Goal: Task Accomplishment & Management: Manage account settings

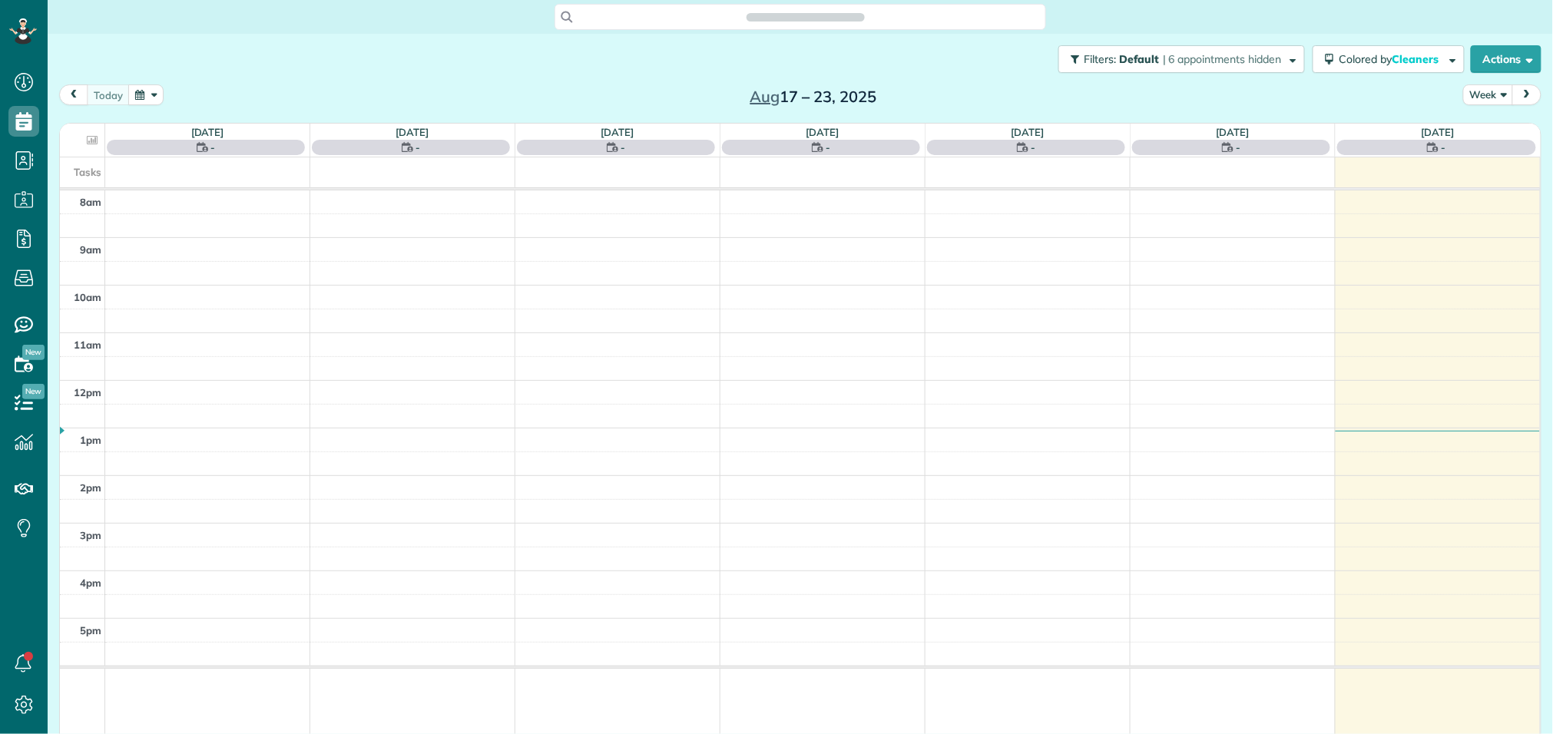
scroll to position [6, 6]
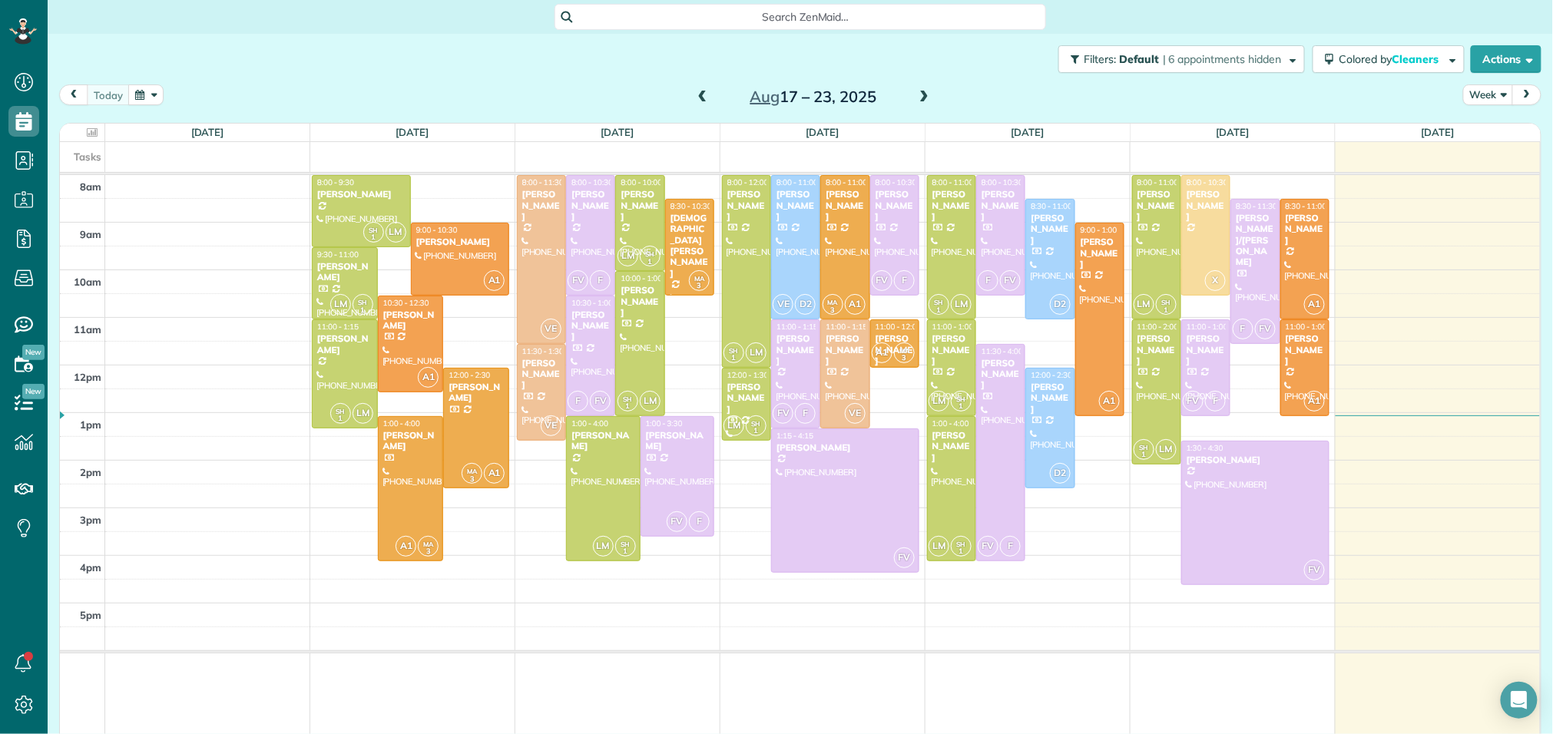
click at [924, 95] on span at bounding box center [924, 98] width 17 height 14
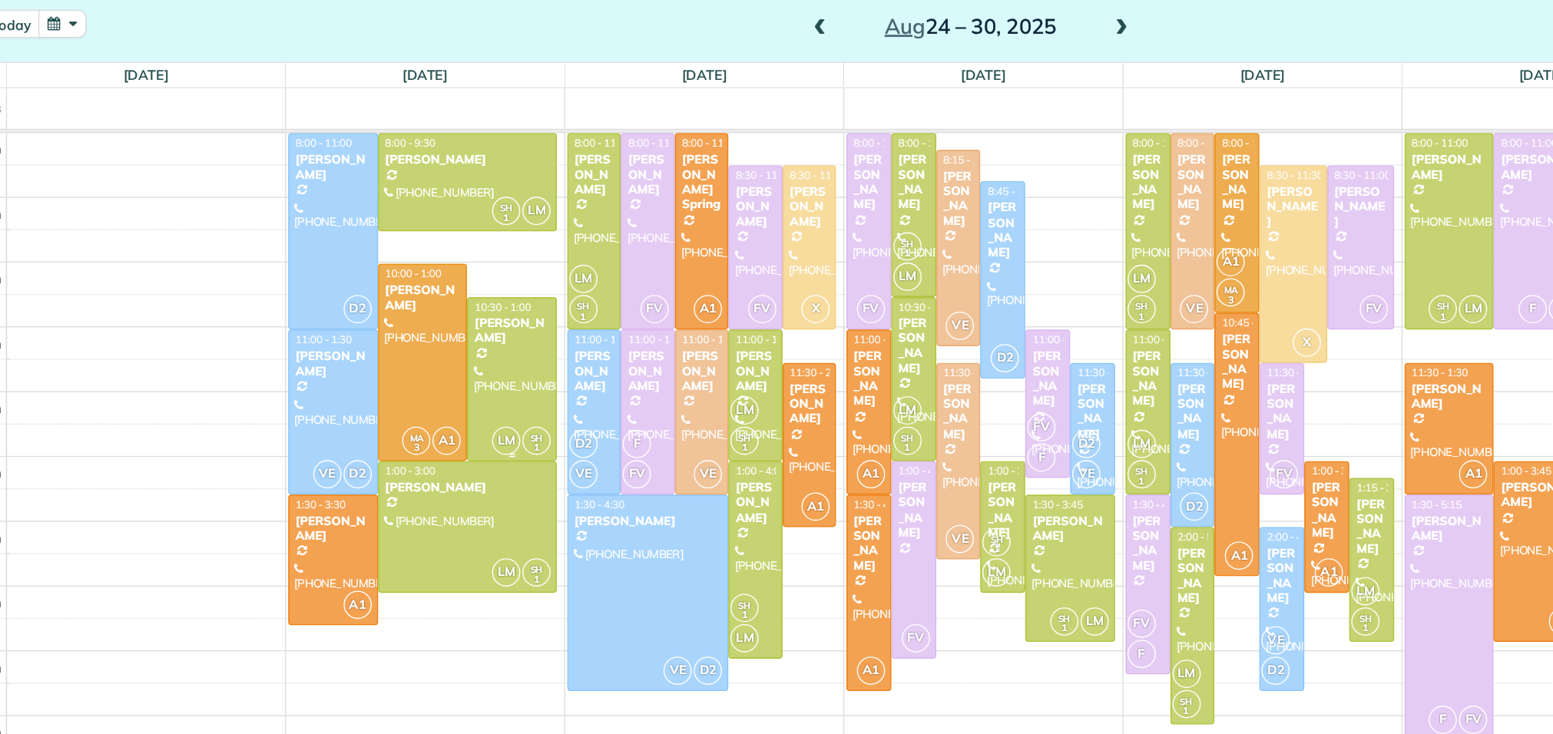
click at [473, 329] on div "Ashley Shannon-James" at bounding box center [476, 321] width 57 height 22
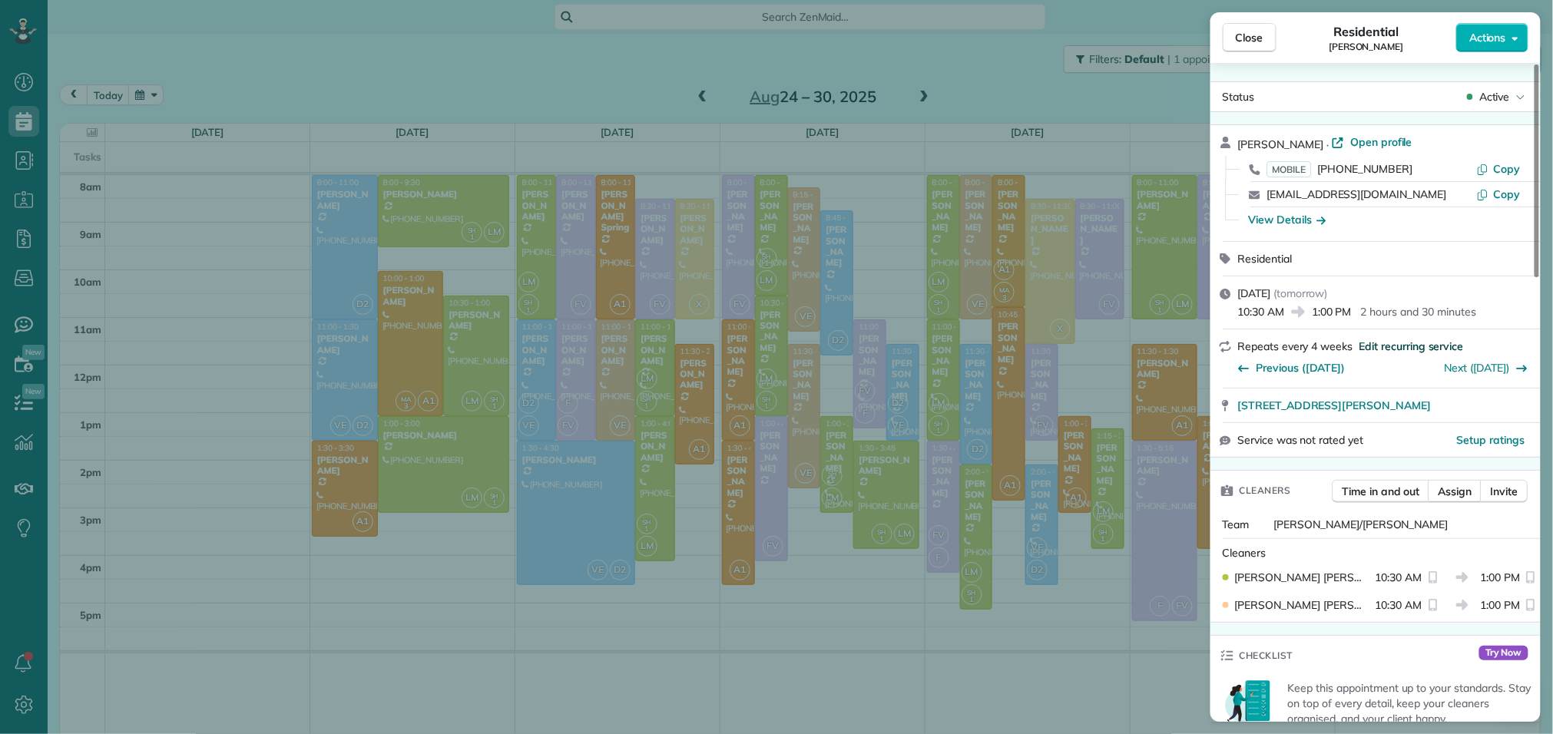
click at [1409, 349] on span "Edit recurring service" at bounding box center [1412, 346] width 104 height 15
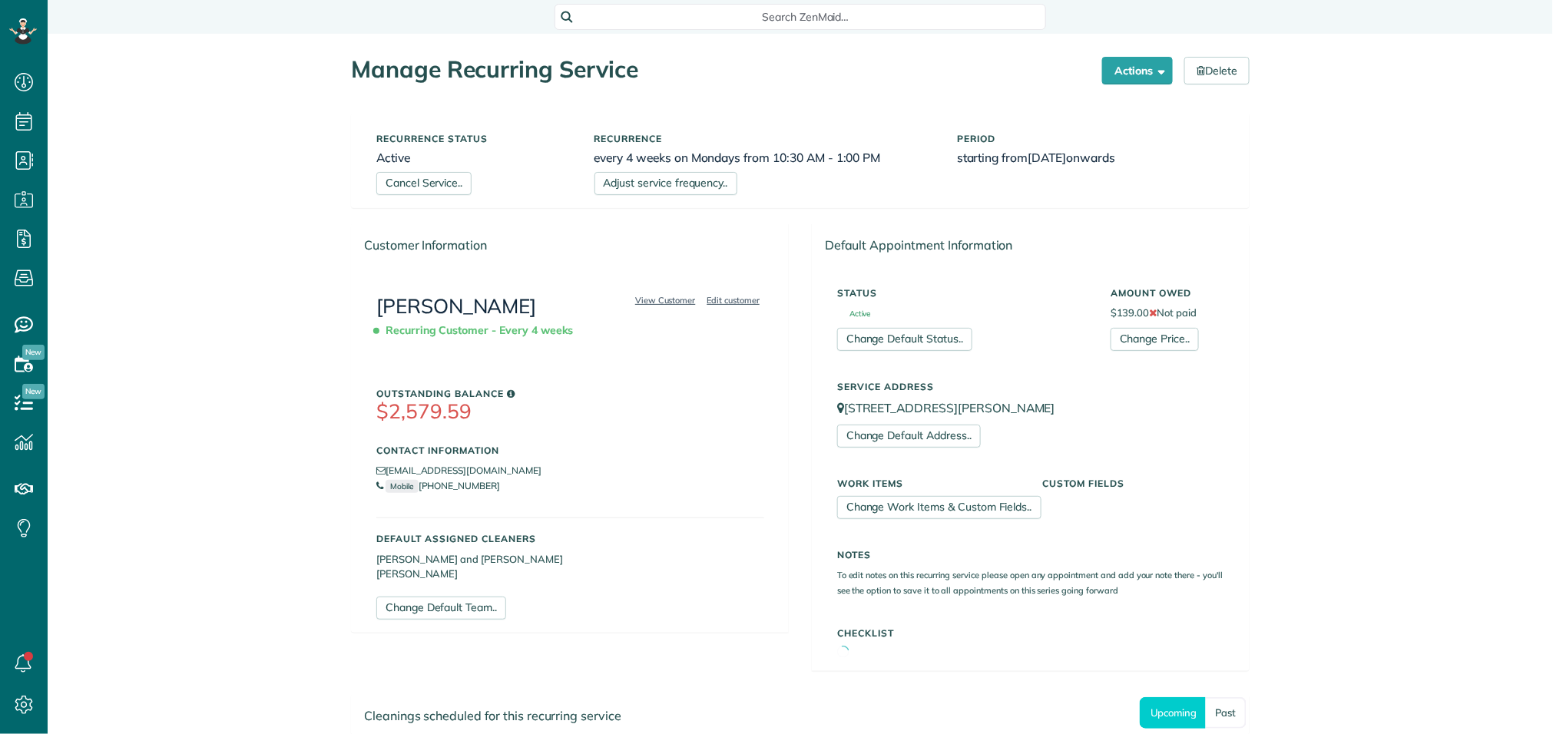
scroll to position [6, 6]
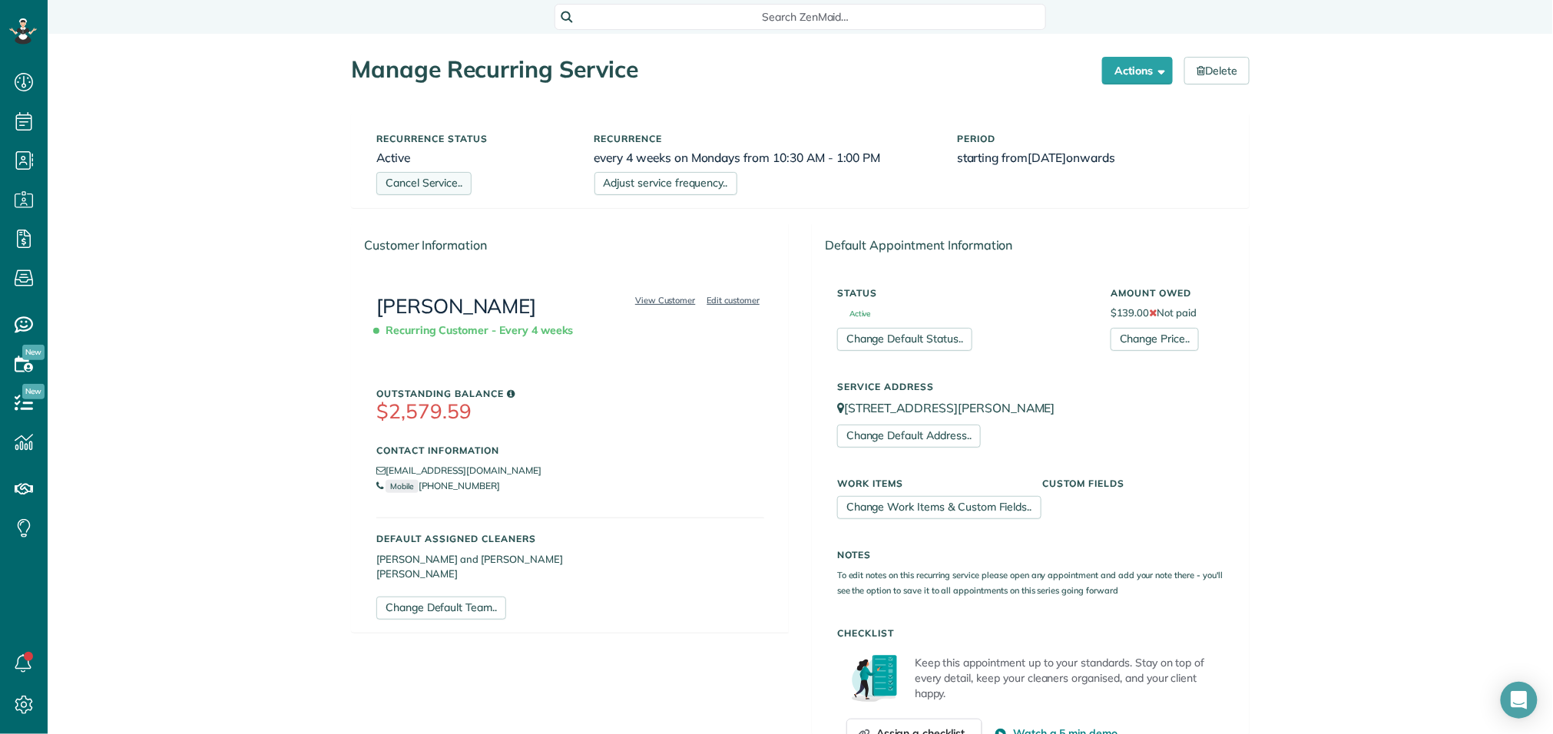
click at [454, 187] on link "Cancel Service.." at bounding box center [423, 183] width 95 height 23
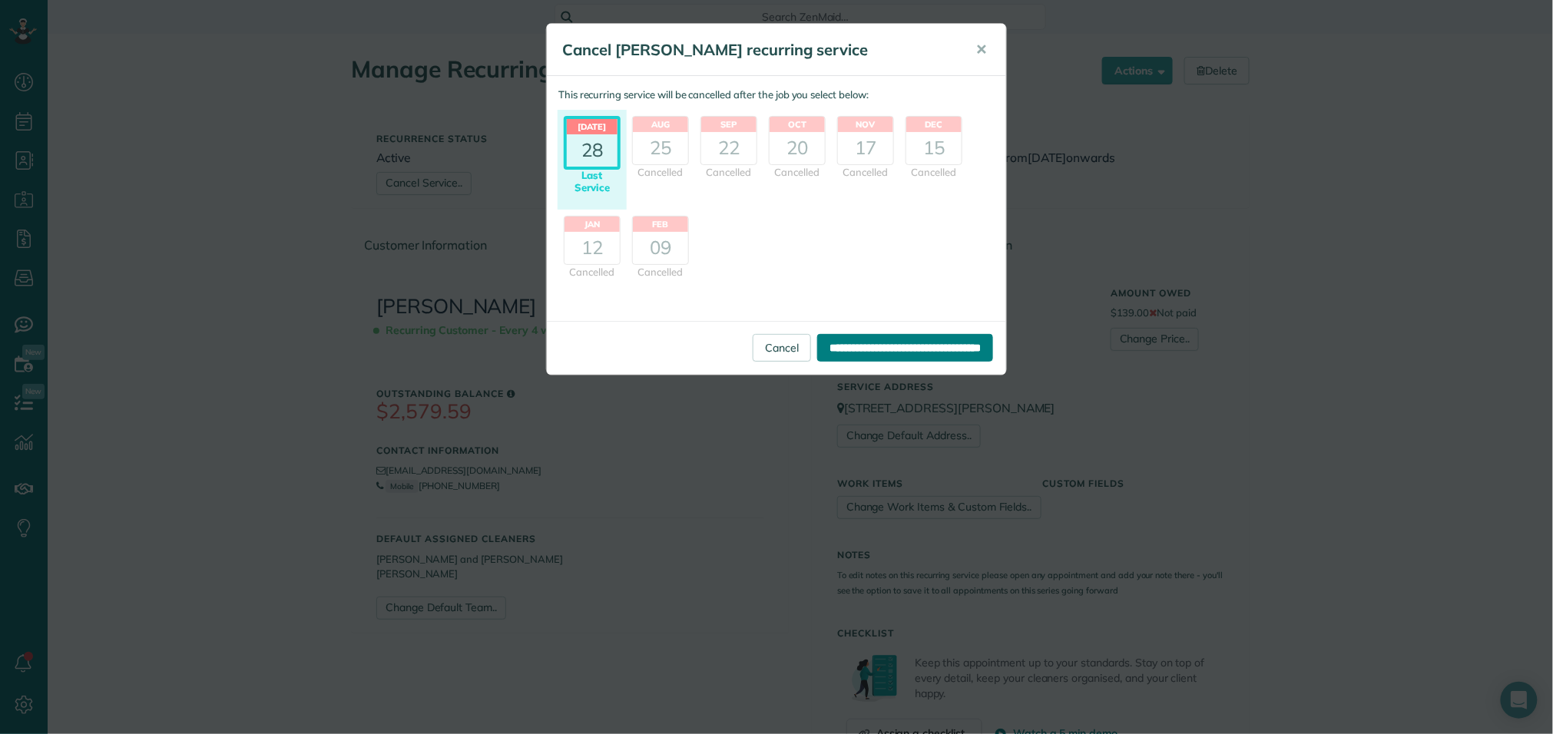
click at [866, 345] on input "**********" at bounding box center [905, 348] width 176 height 28
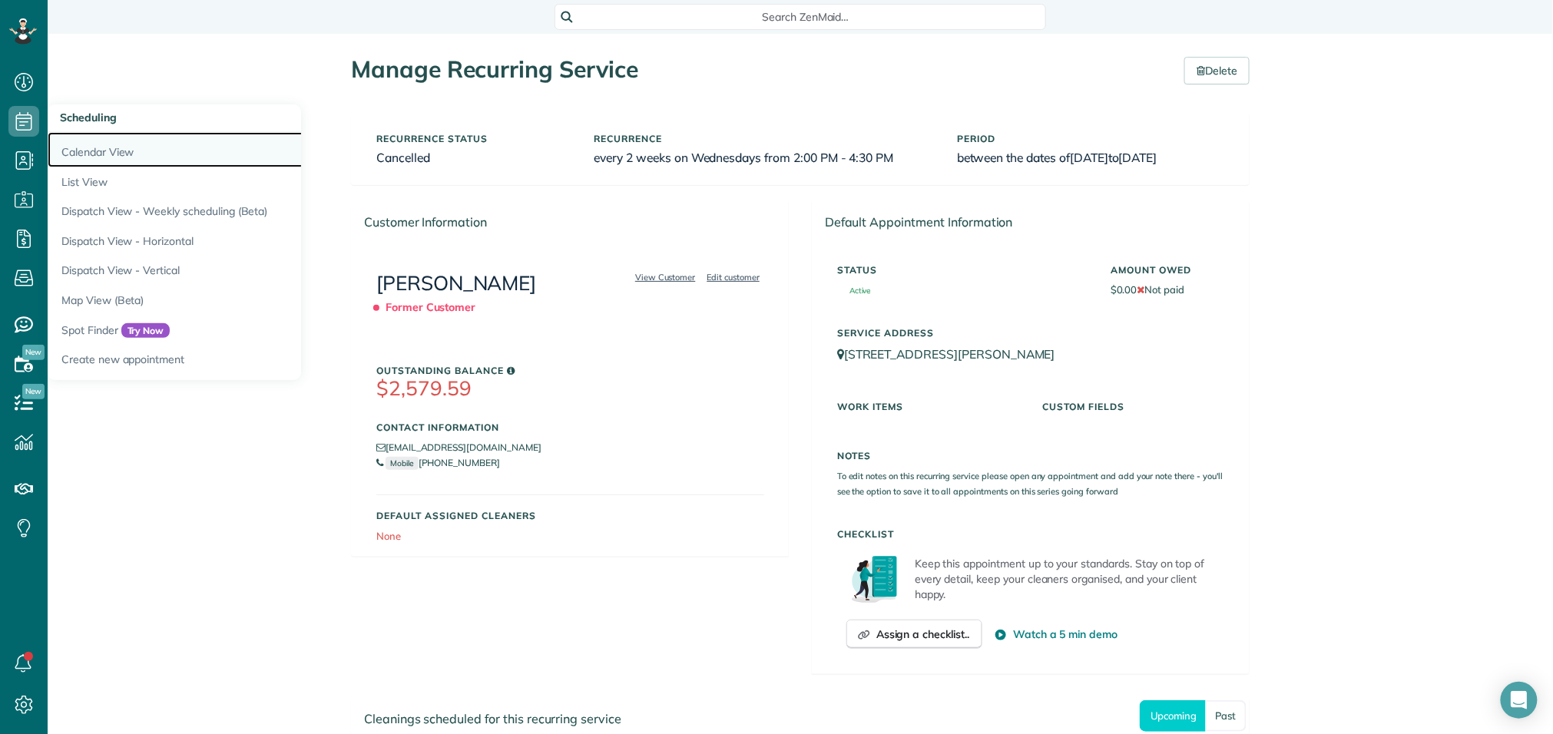
click at [75, 155] on link "Calendar View" at bounding box center [240, 149] width 384 height 35
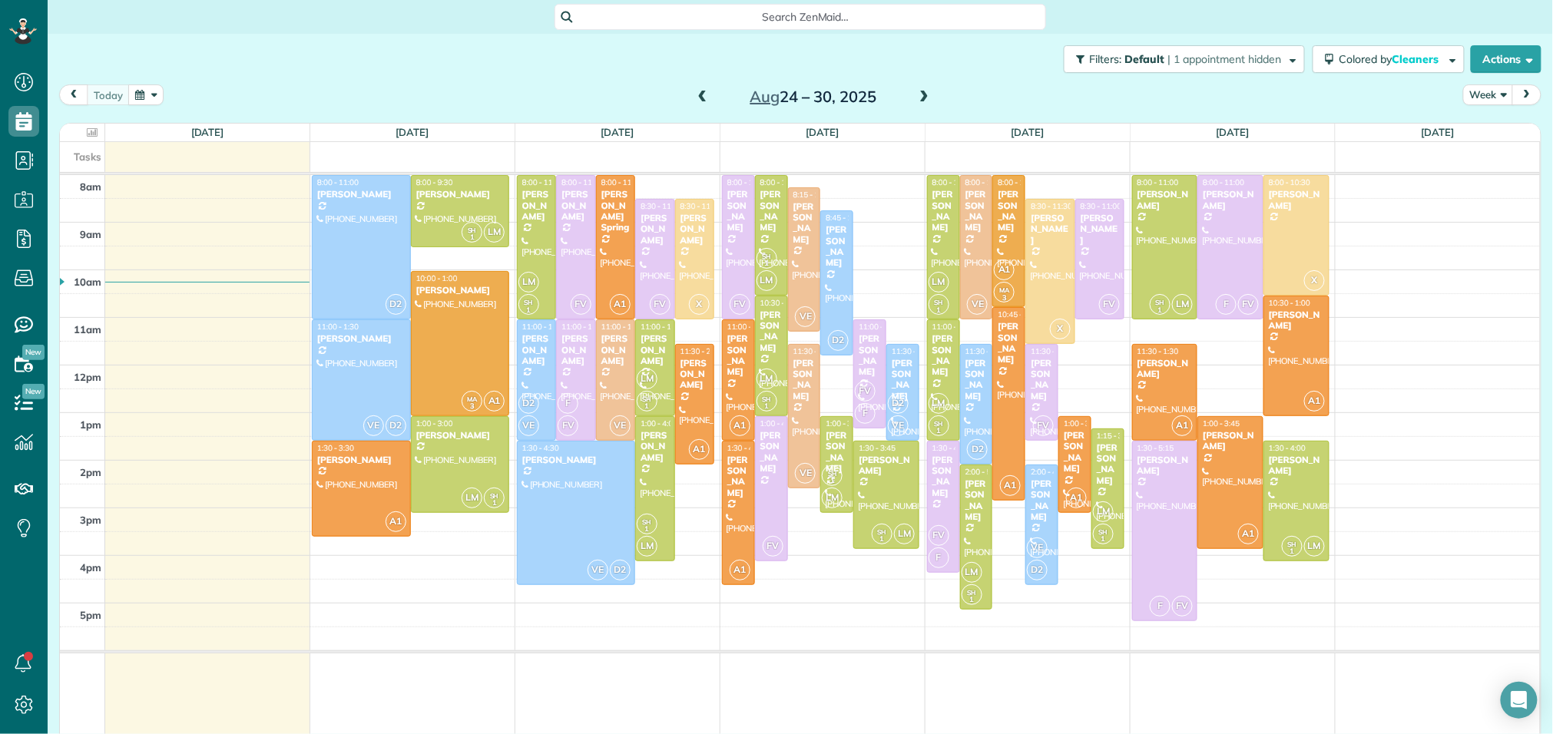
scroll to position [6, 6]
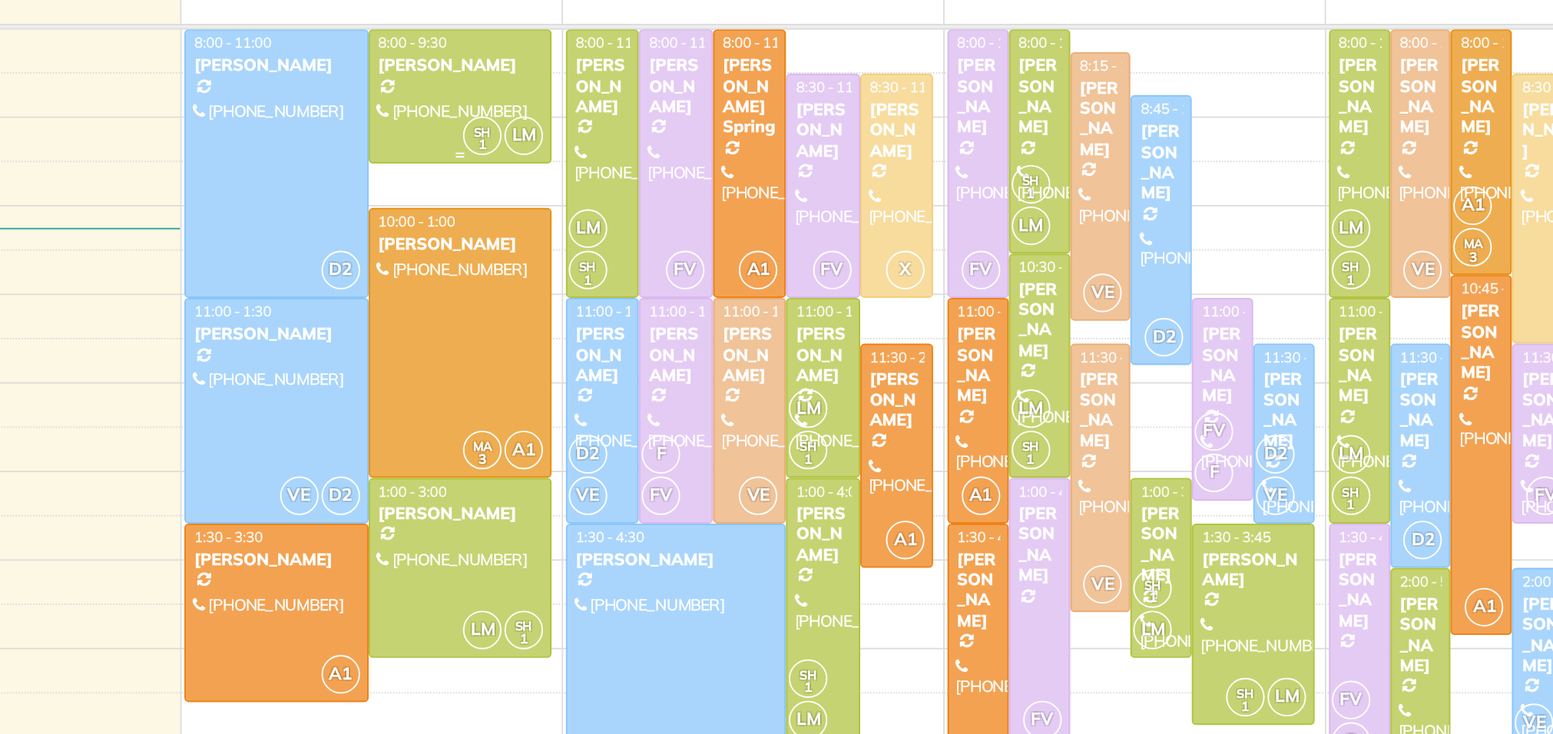
click at [452, 197] on div "Mrs. Cazalet" at bounding box center [461, 194] width 90 height 11
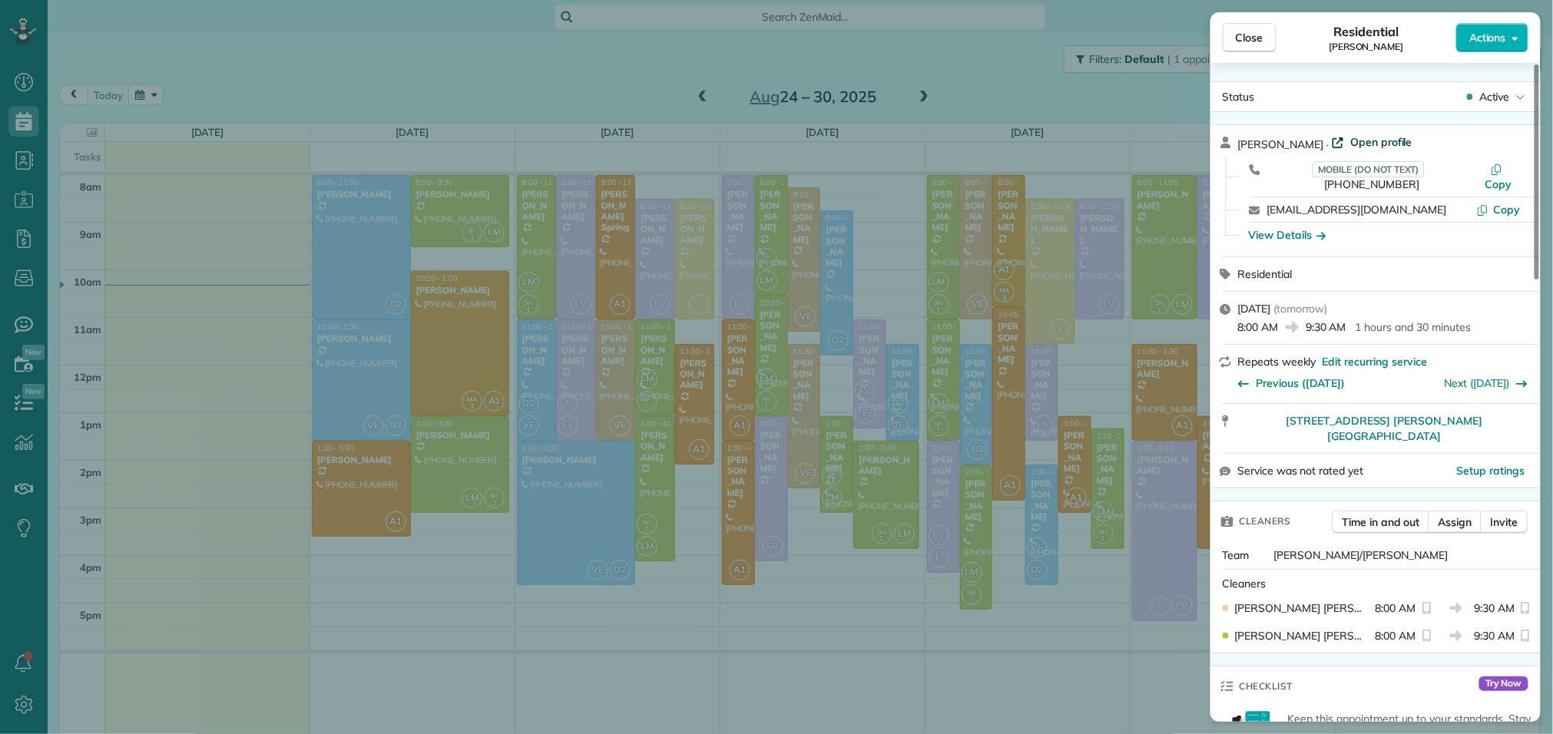
click at [1350, 144] on span "Open profile" at bounding box center [1381, 141] width 62 height 15
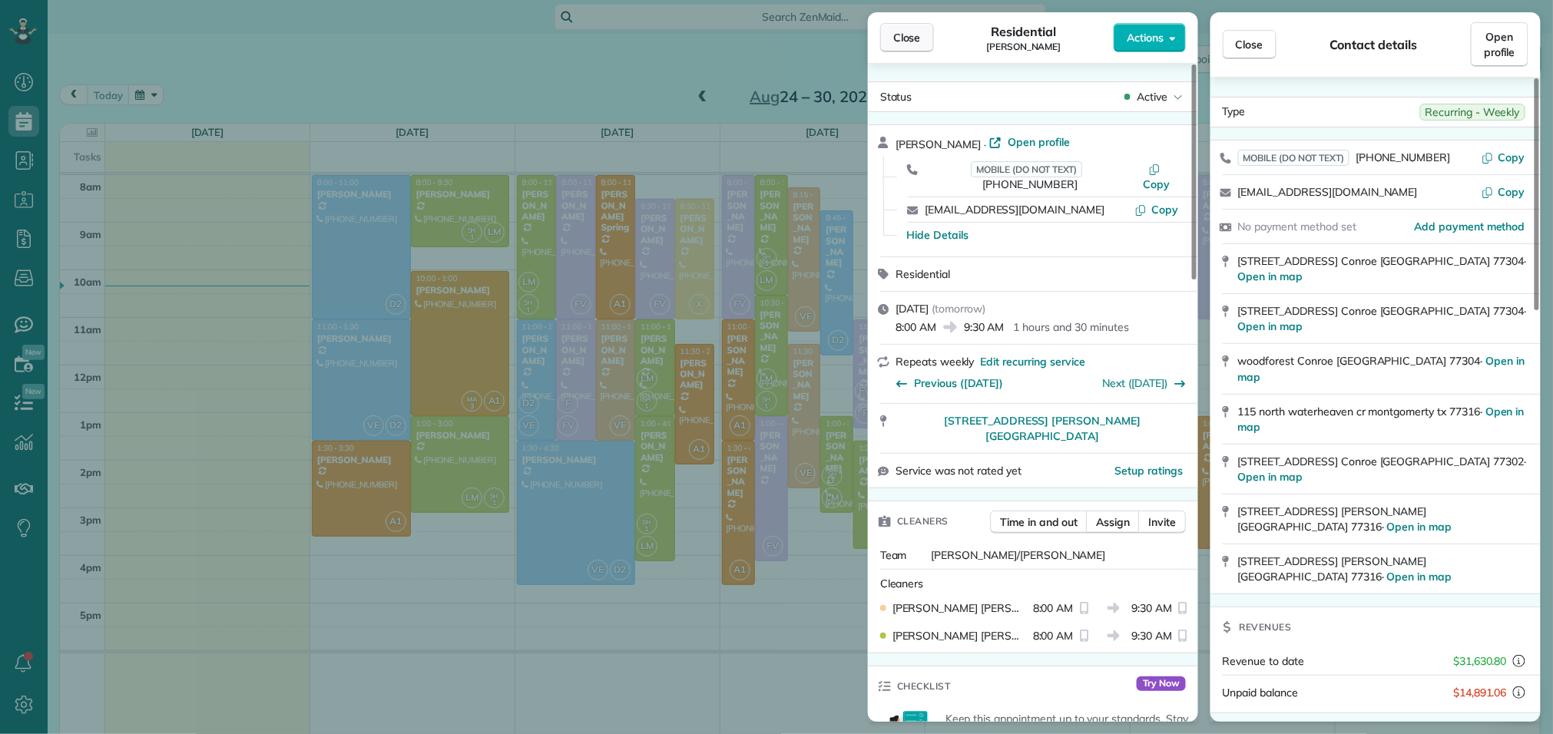
click at [919, 35] on span "Close" at bounding box center [907, 37] width 28 height 15
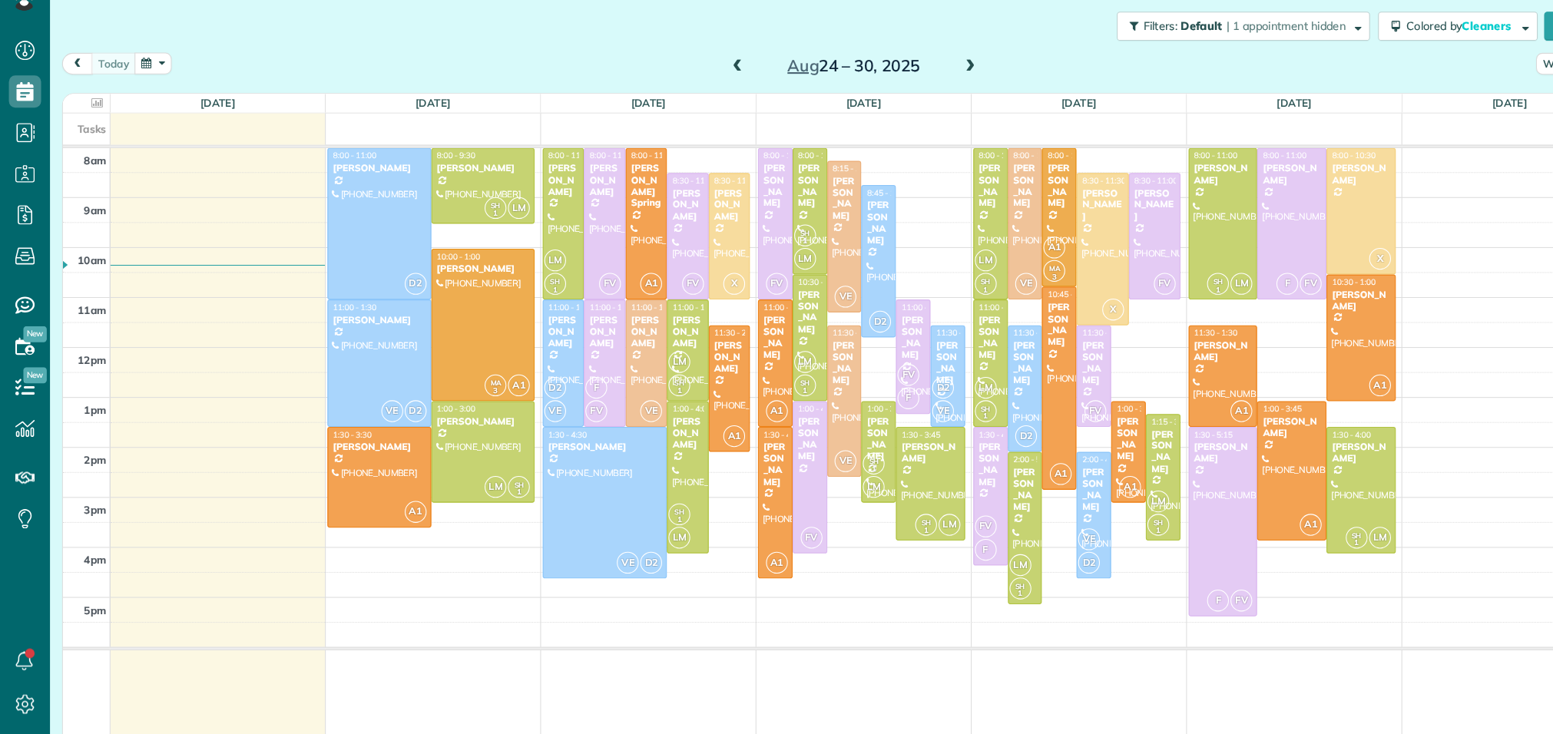
click at [700, 94] on span at bounding box center [702, 98] width 17 height 14
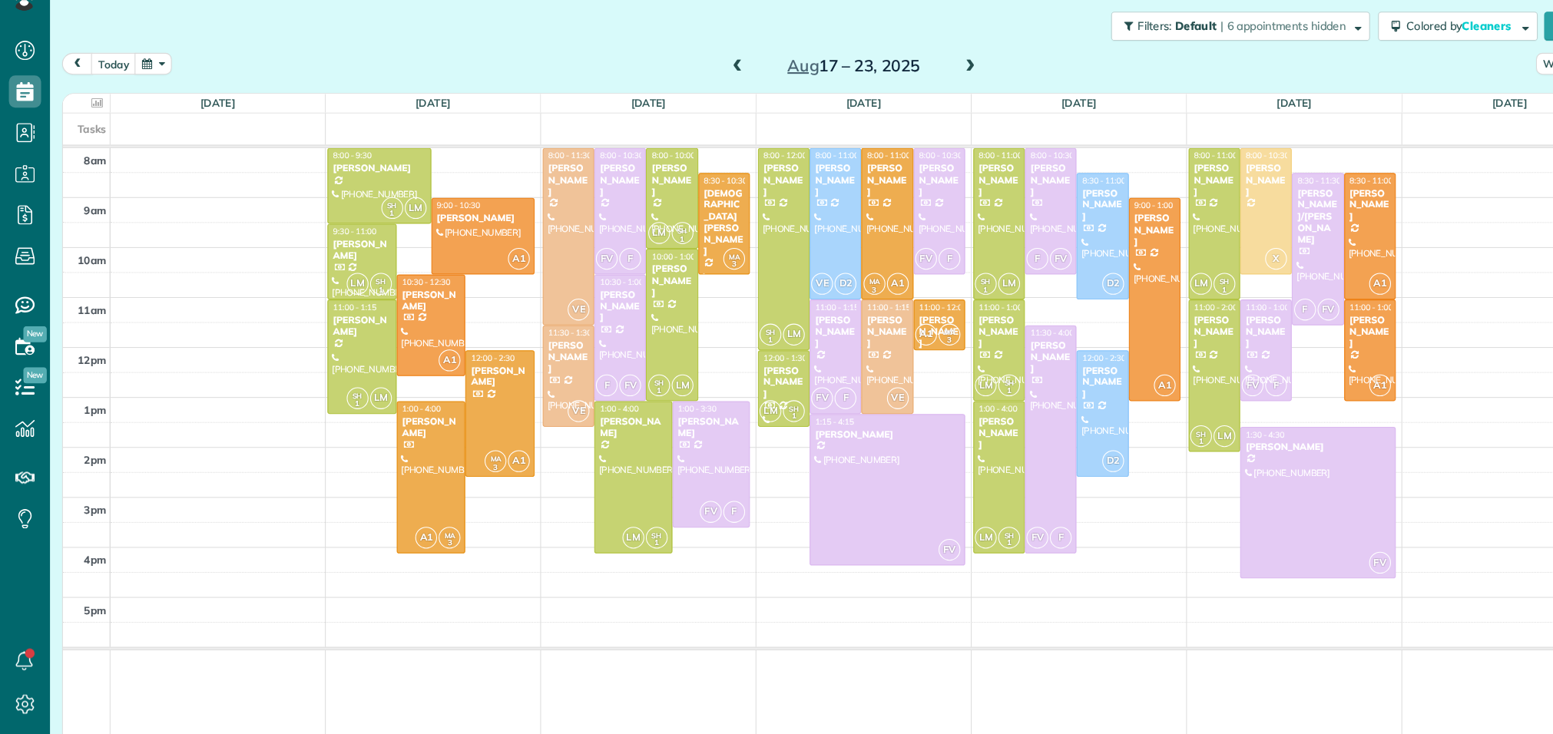
click at [927, 96] on span at bounding box center [924, 98] width 17 height 14
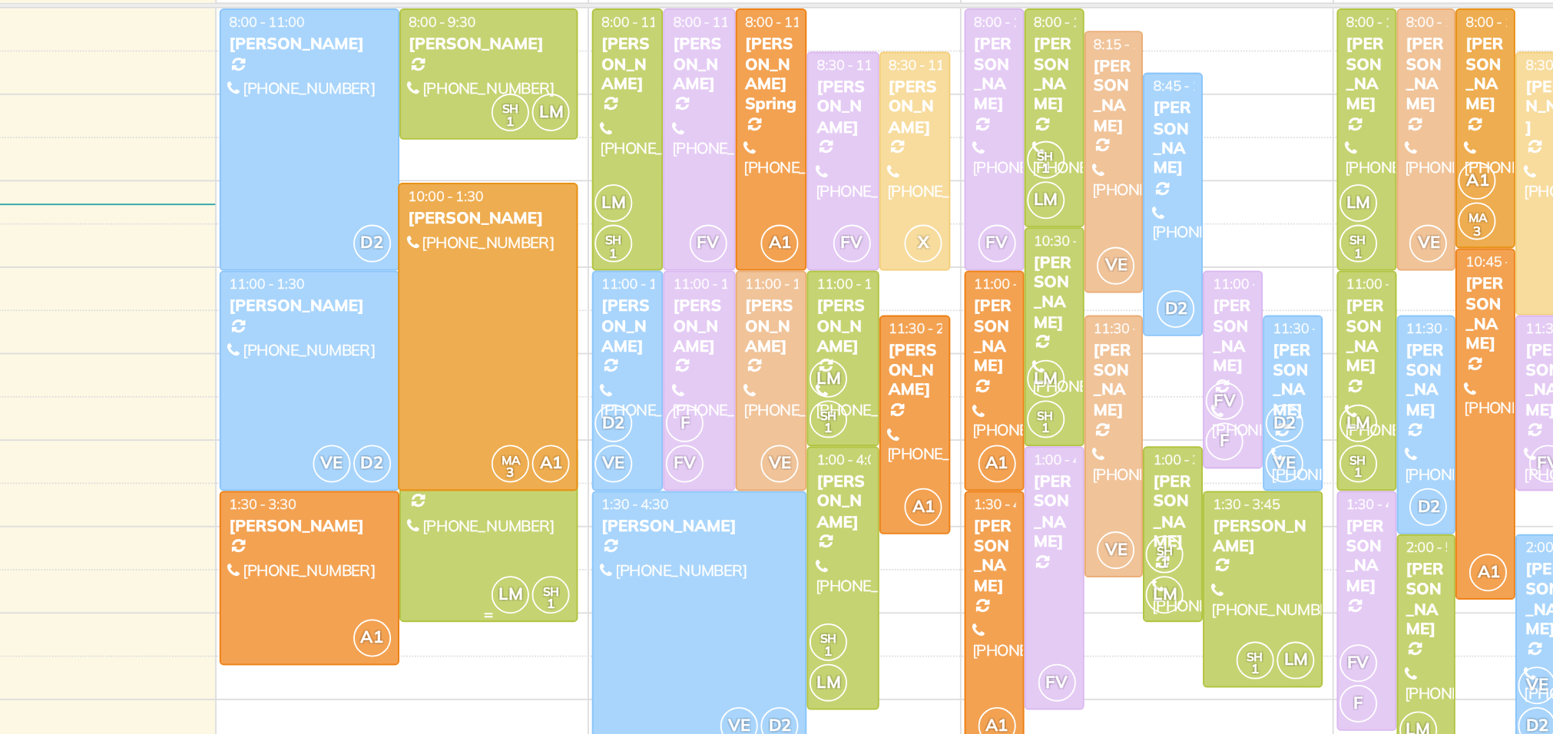
drag, startPoint x: 446, startPoint y: 416, endPoint x: 443, endPoint y: 431, distance: 14.8
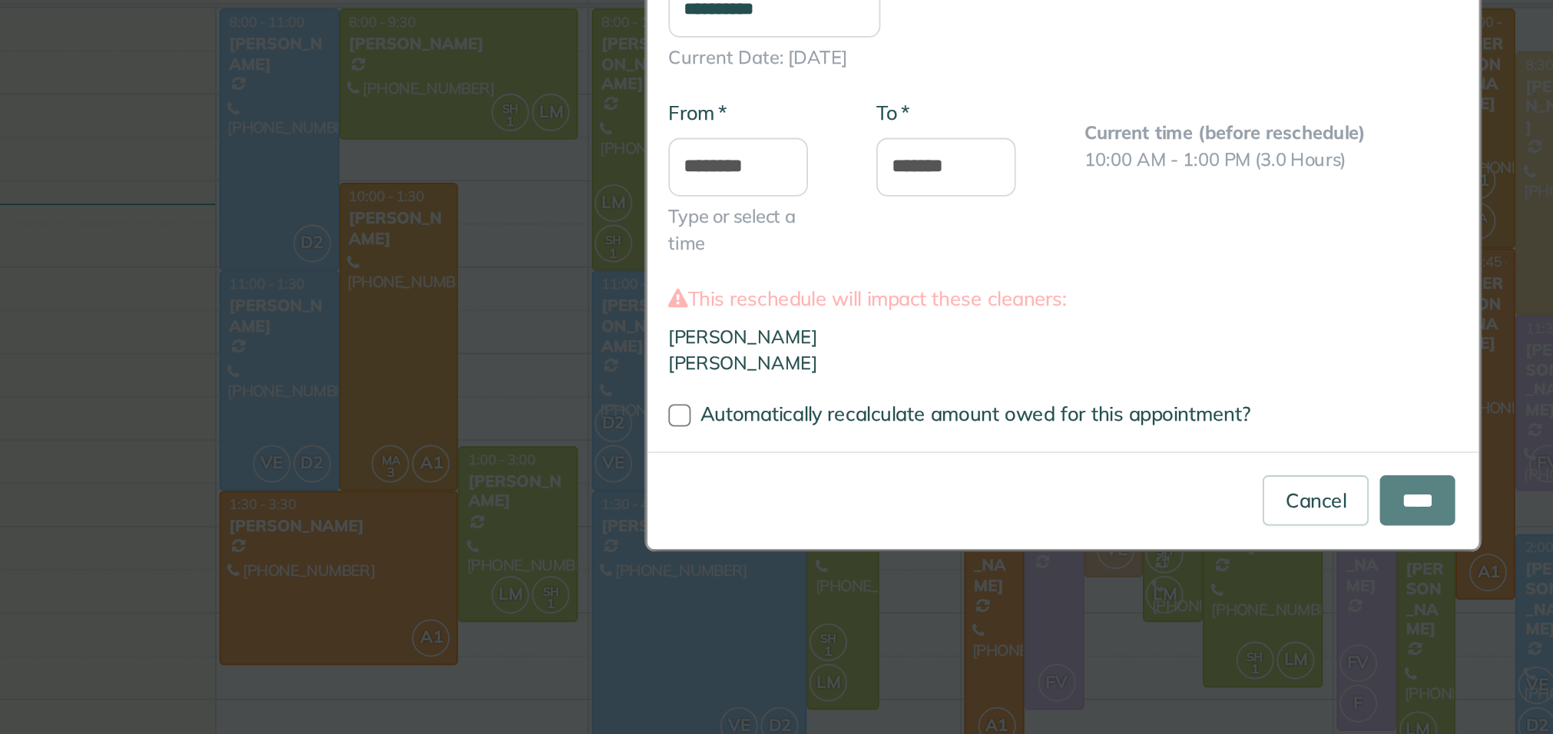
type input "**********"
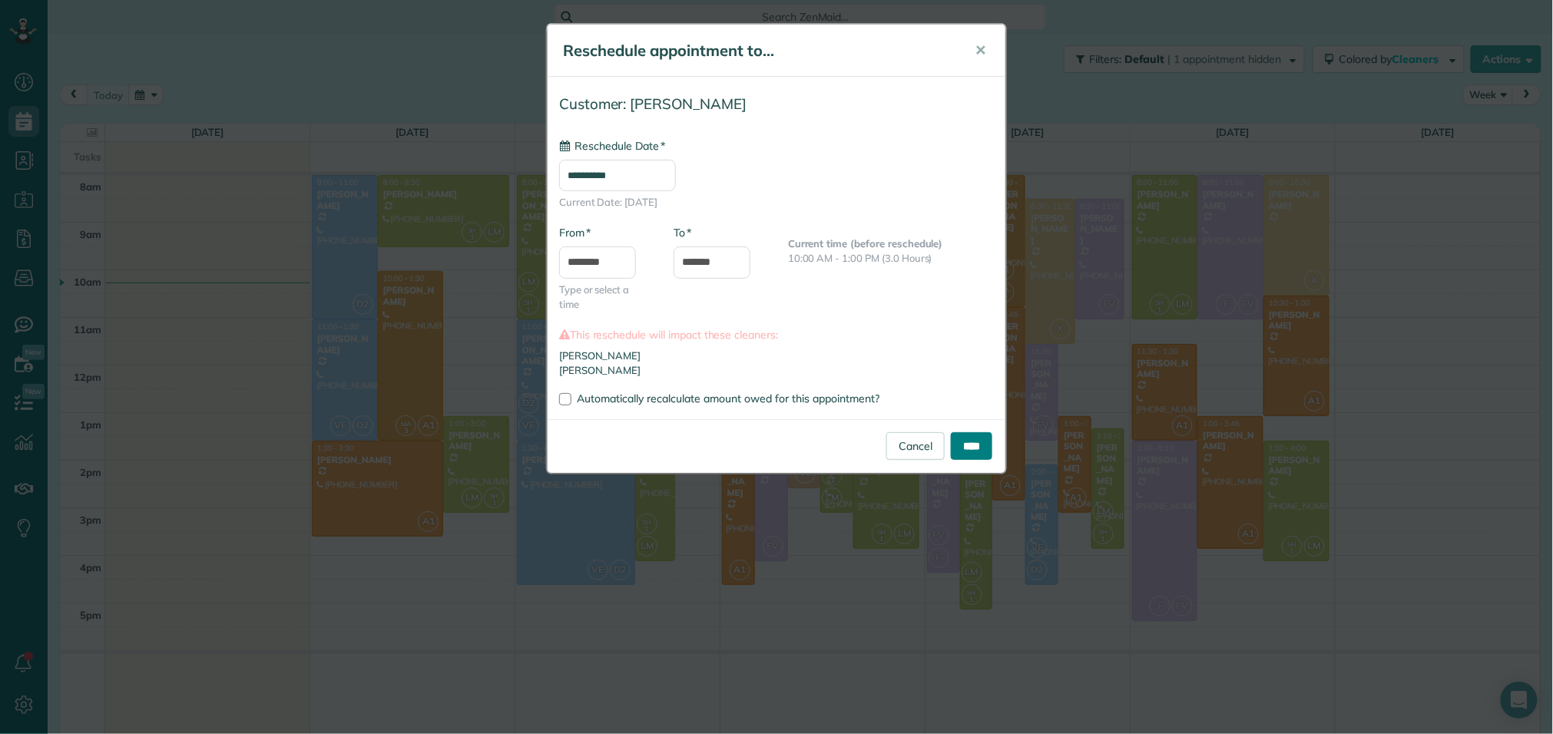
click at [976, 441] on input "****" at bounding box center [971, 446] width 41 height 28
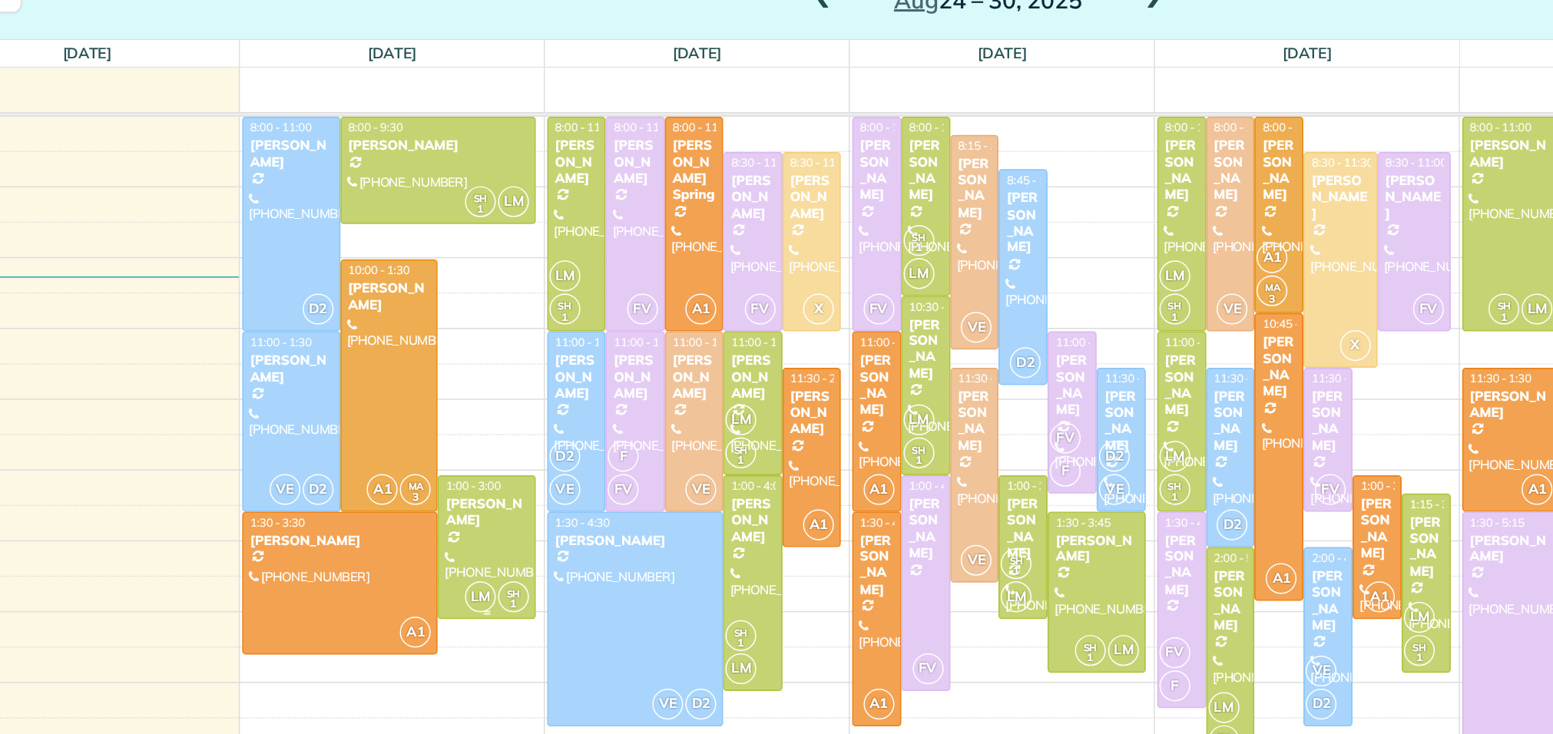
click at [499, 449] on div "[PERSON_NAME]" at bounding box center [476, 441] width 57 height 22
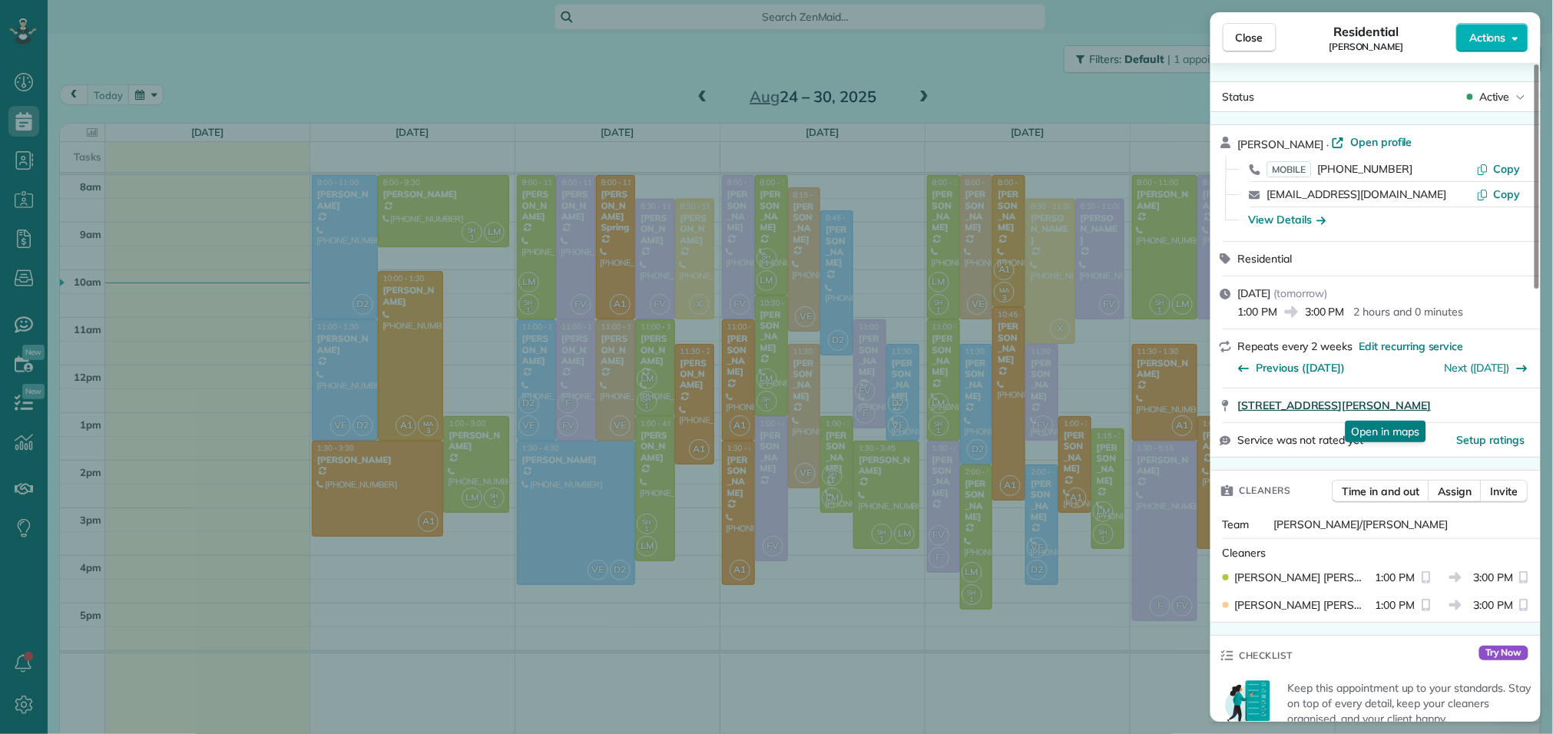
scroll to position [1, 0]
click at [1371, 137] on span "Open profile" at bounding box center [1381, 141] width 62 height 15
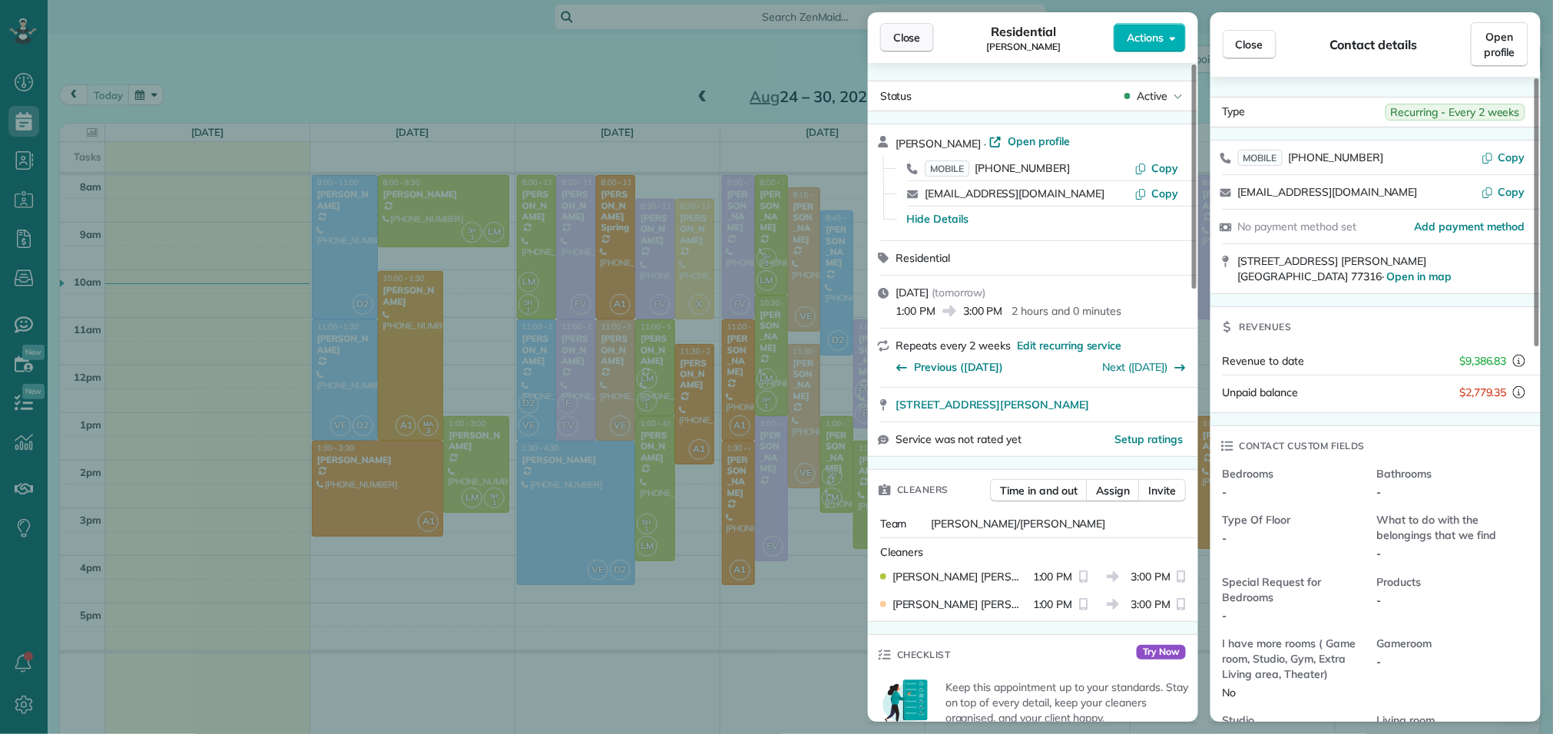
click at [895, 41] on span "Close" at bounding box center [907, 37] width 28 height 15
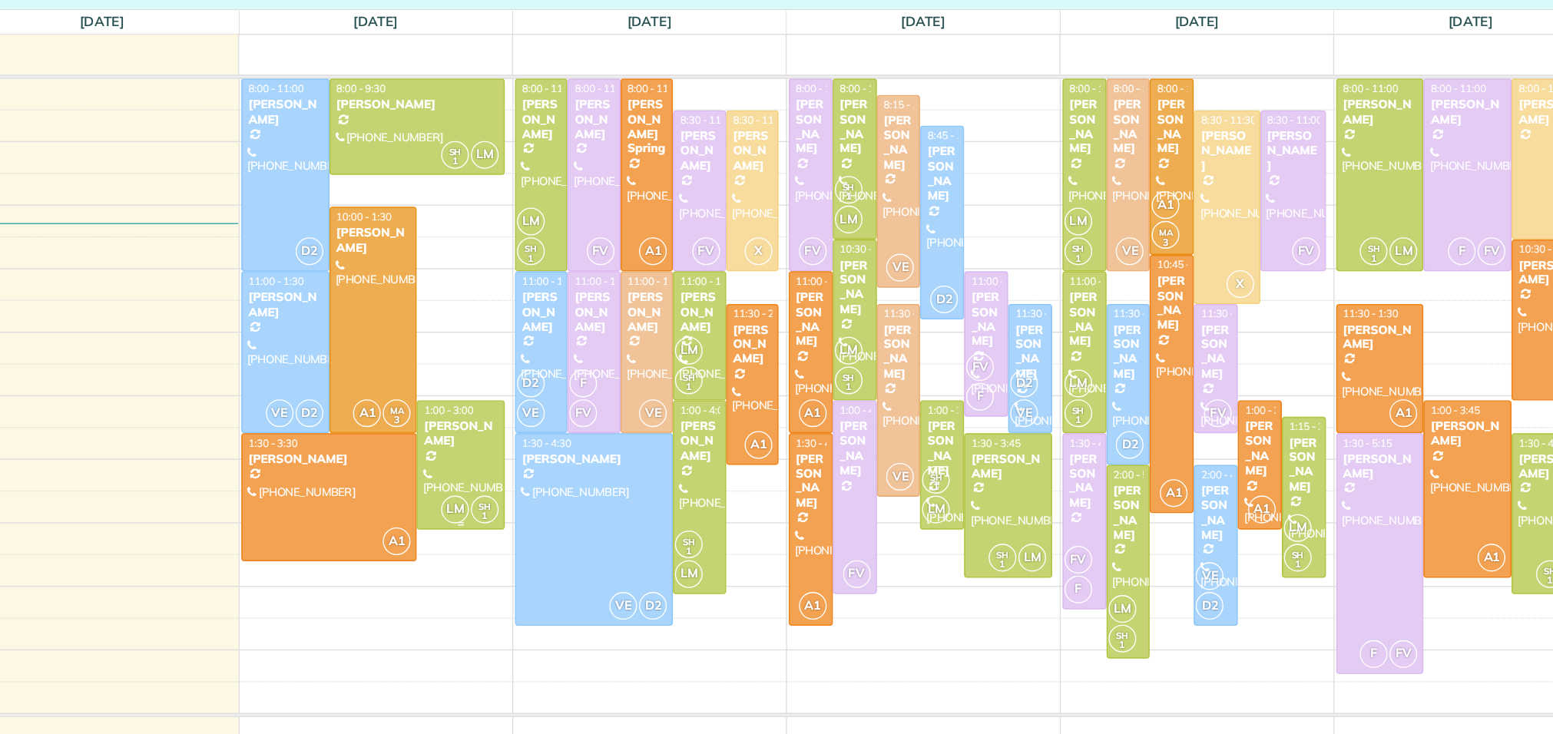
click at [482, 458] on div at bounding box center [476, 464] width 65 height 95
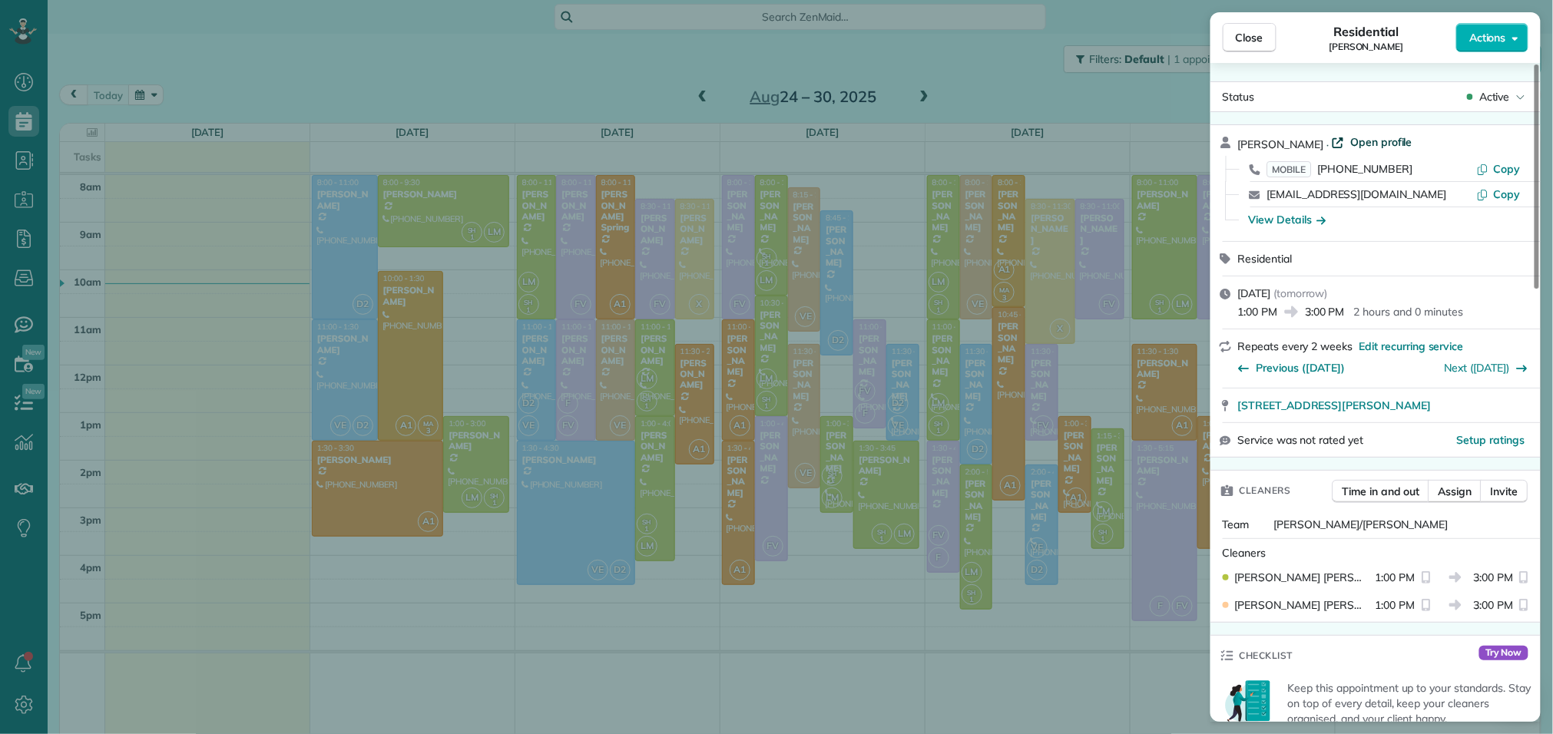
click at [1373, 147] on span "Open profile" at bounding box center [1381, 141] width 62 height 15
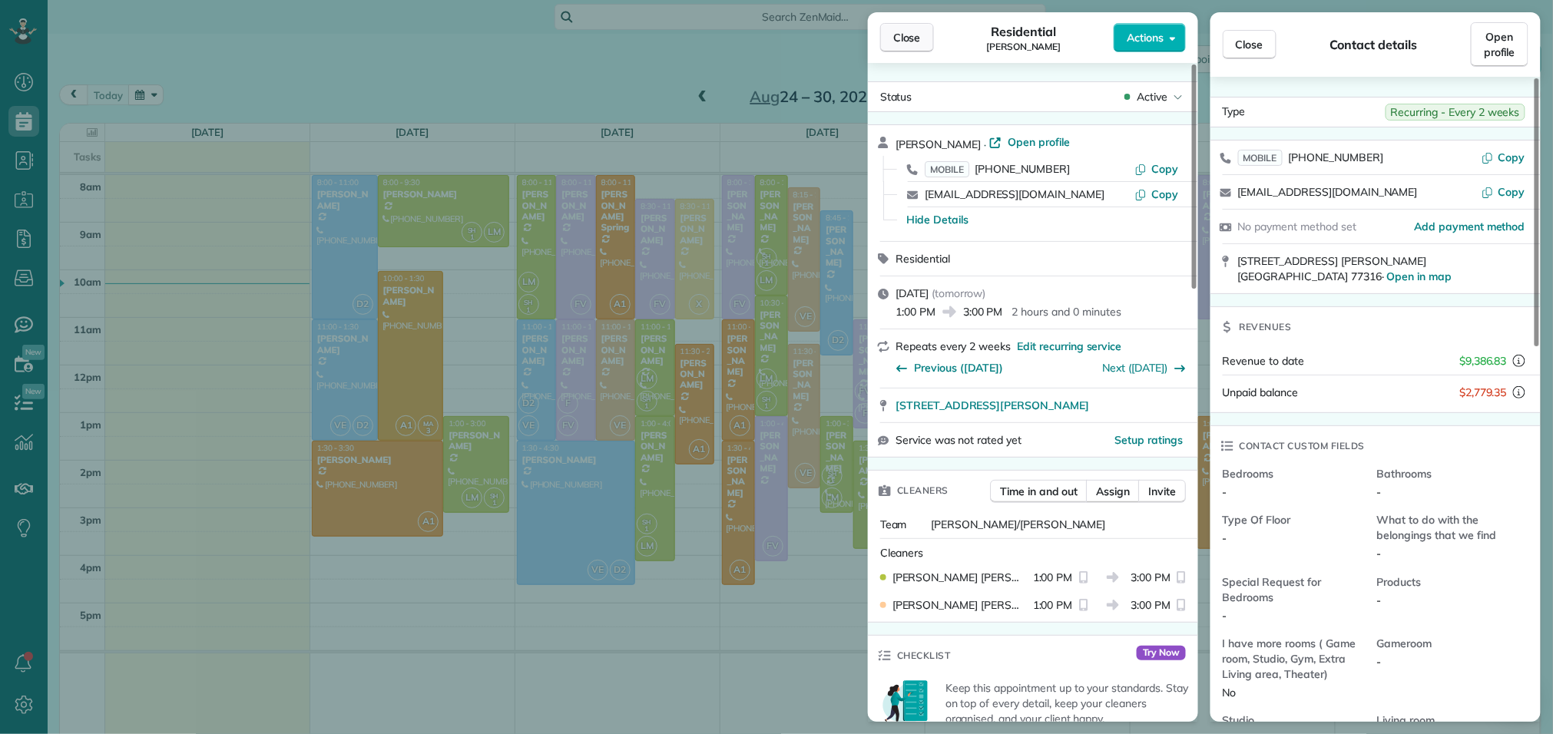
click at [919, 43] on span "Close" at bounding box center [907, 37] width 28 height 15
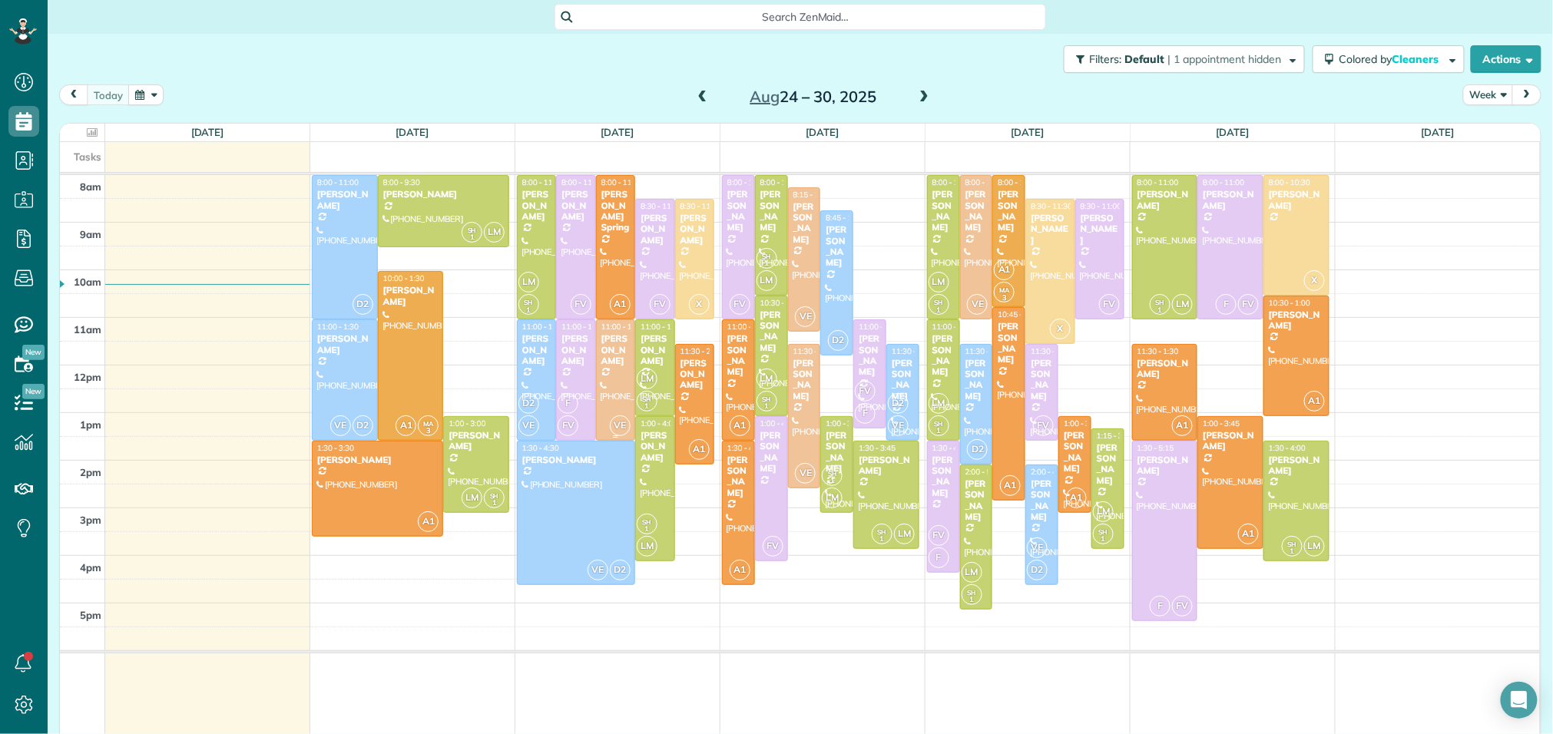
click at [619, 428] on span "VE" at bounding box center [620, 426] width 21 height 21
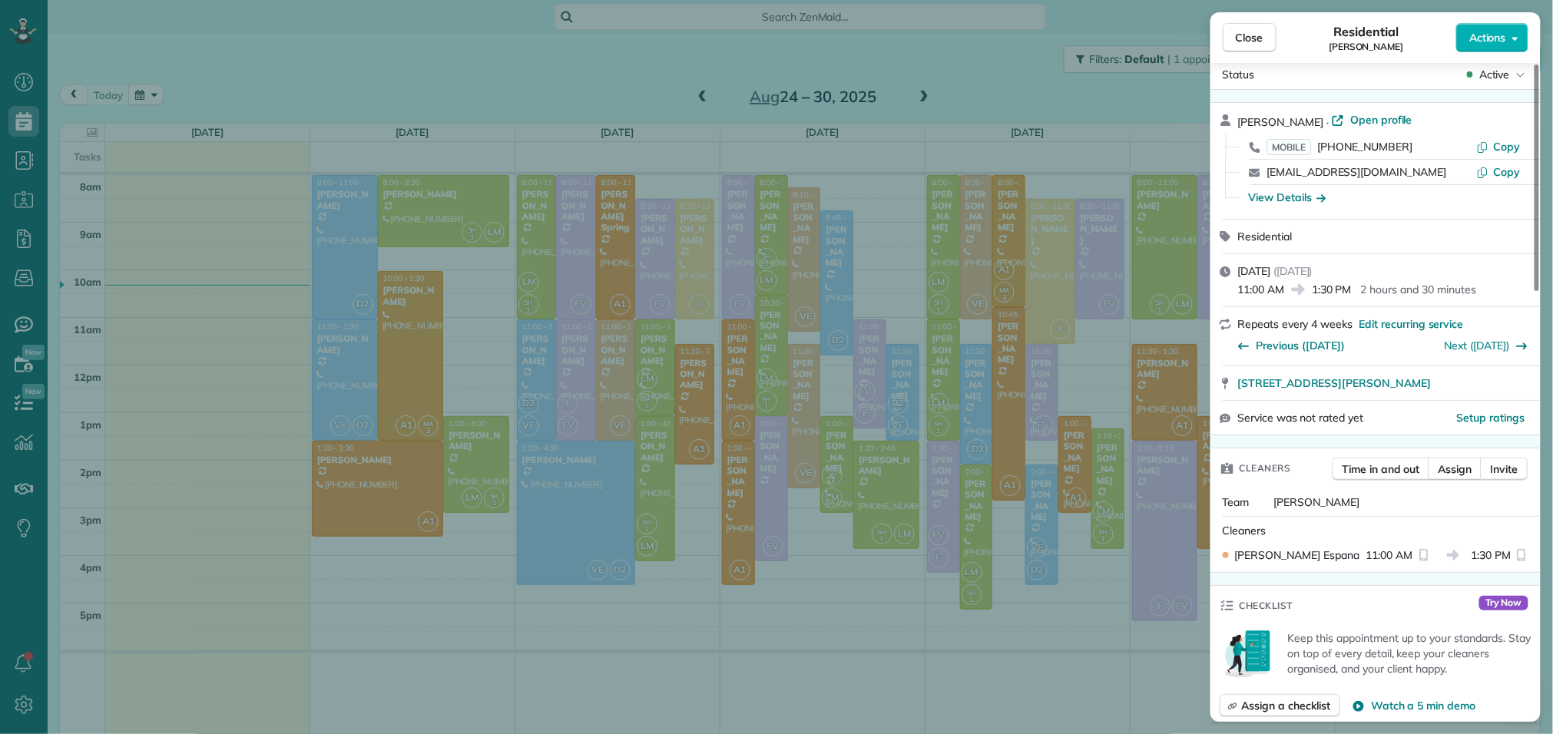
scroll to position [30, 0]
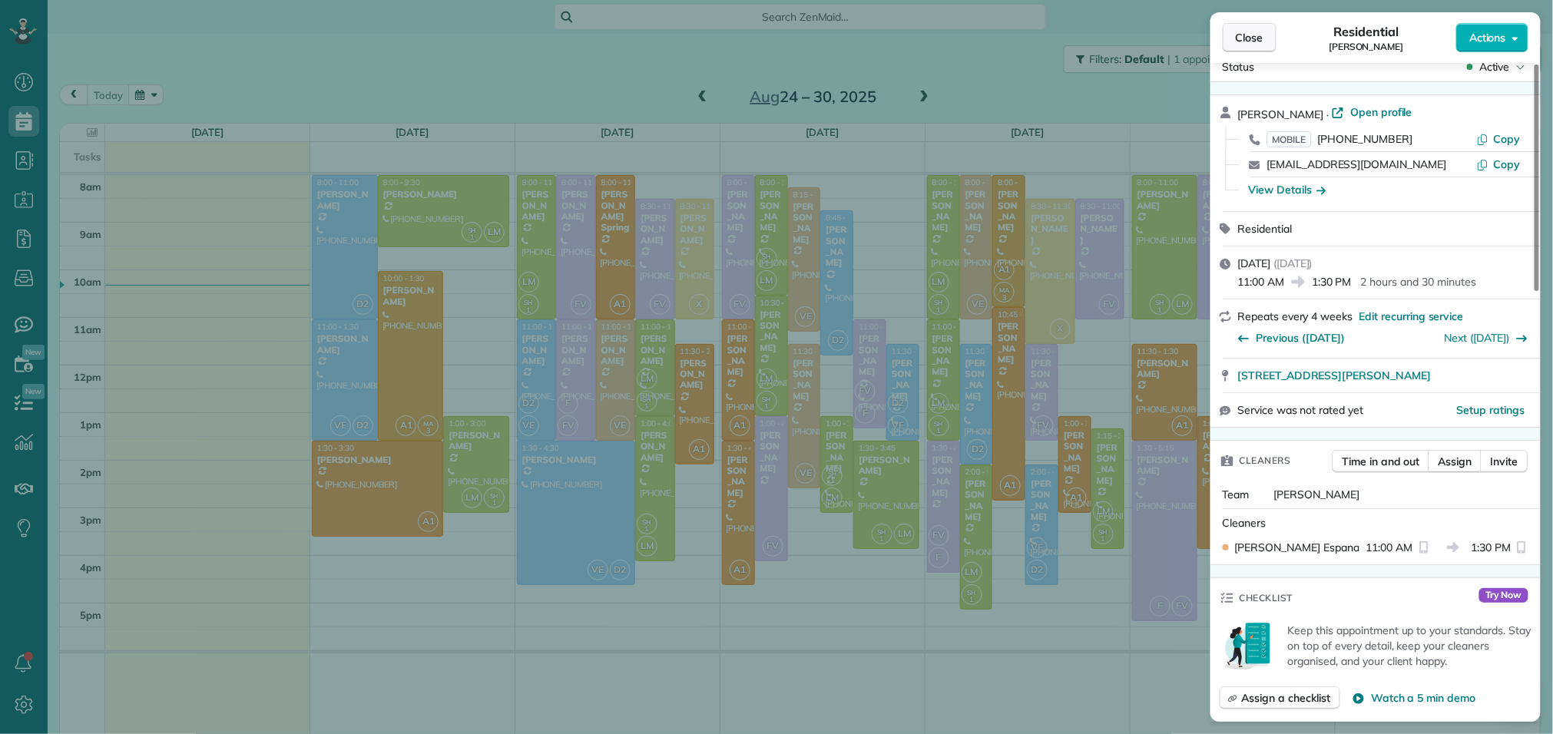
click at [1237, 30] on span "Close" at bounding box center [1250, 37] width 28 height 15
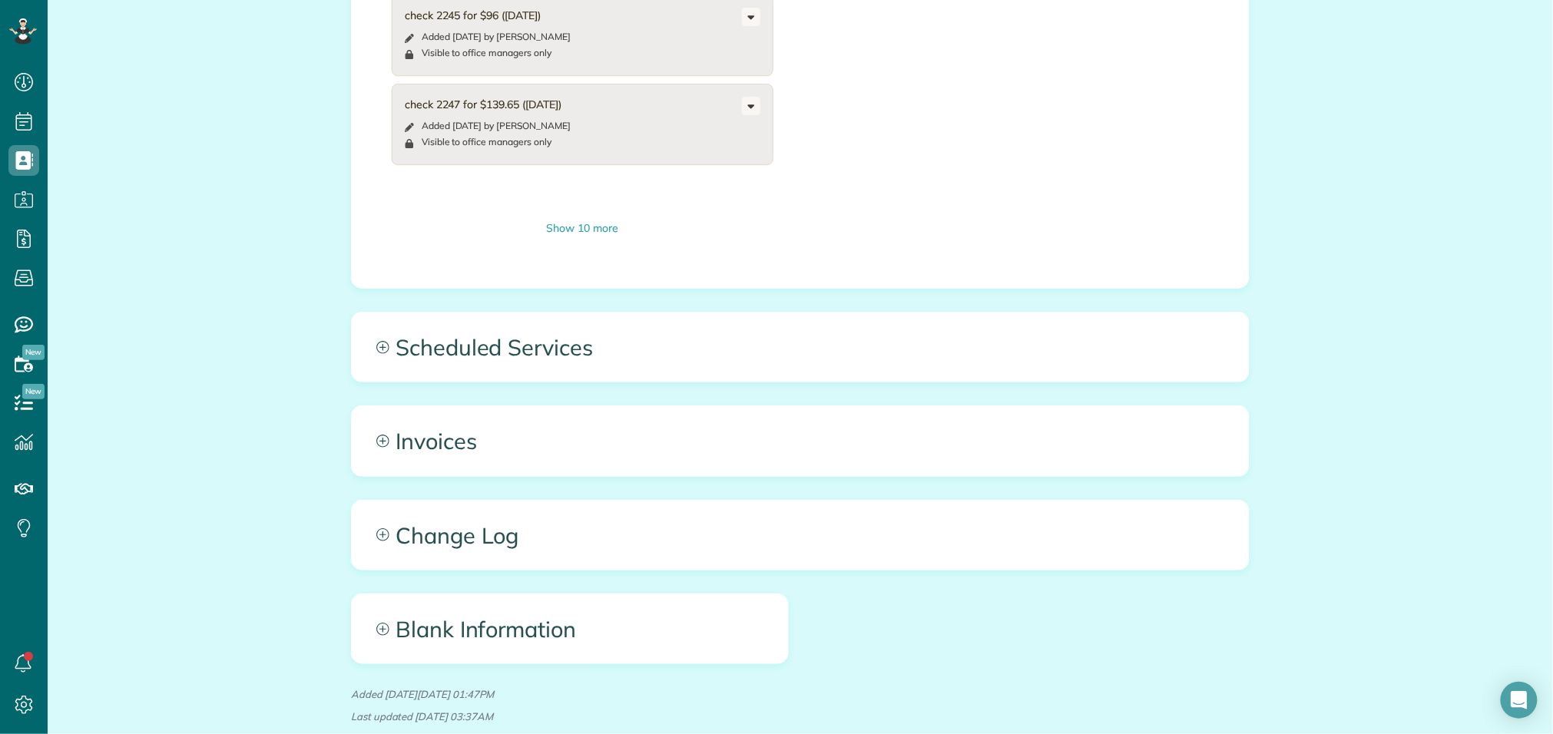
scroll to position [1200, 0]
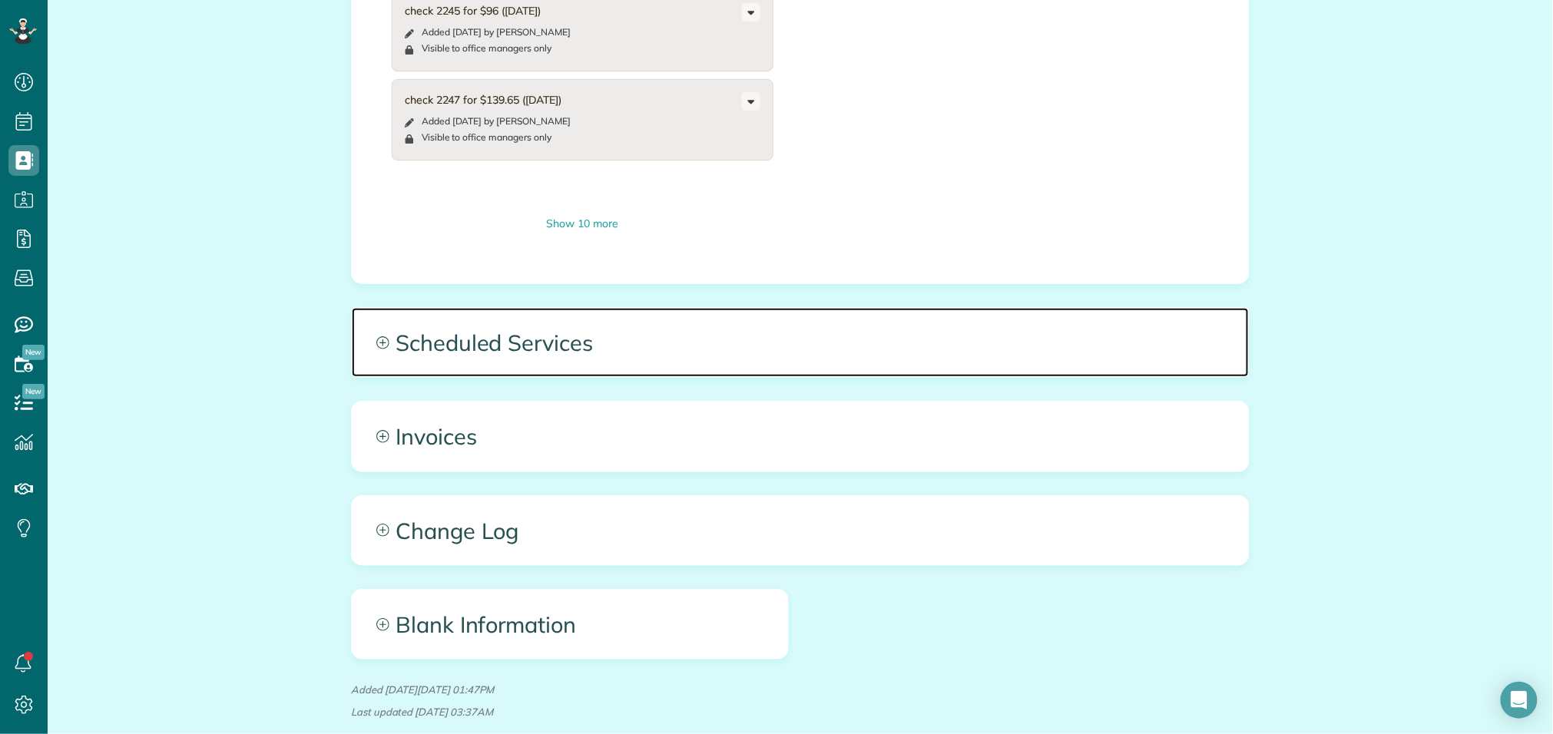
click at [534, 332] on span "Scheduled Services" at bounding box center [800, 342] width 897 height 69
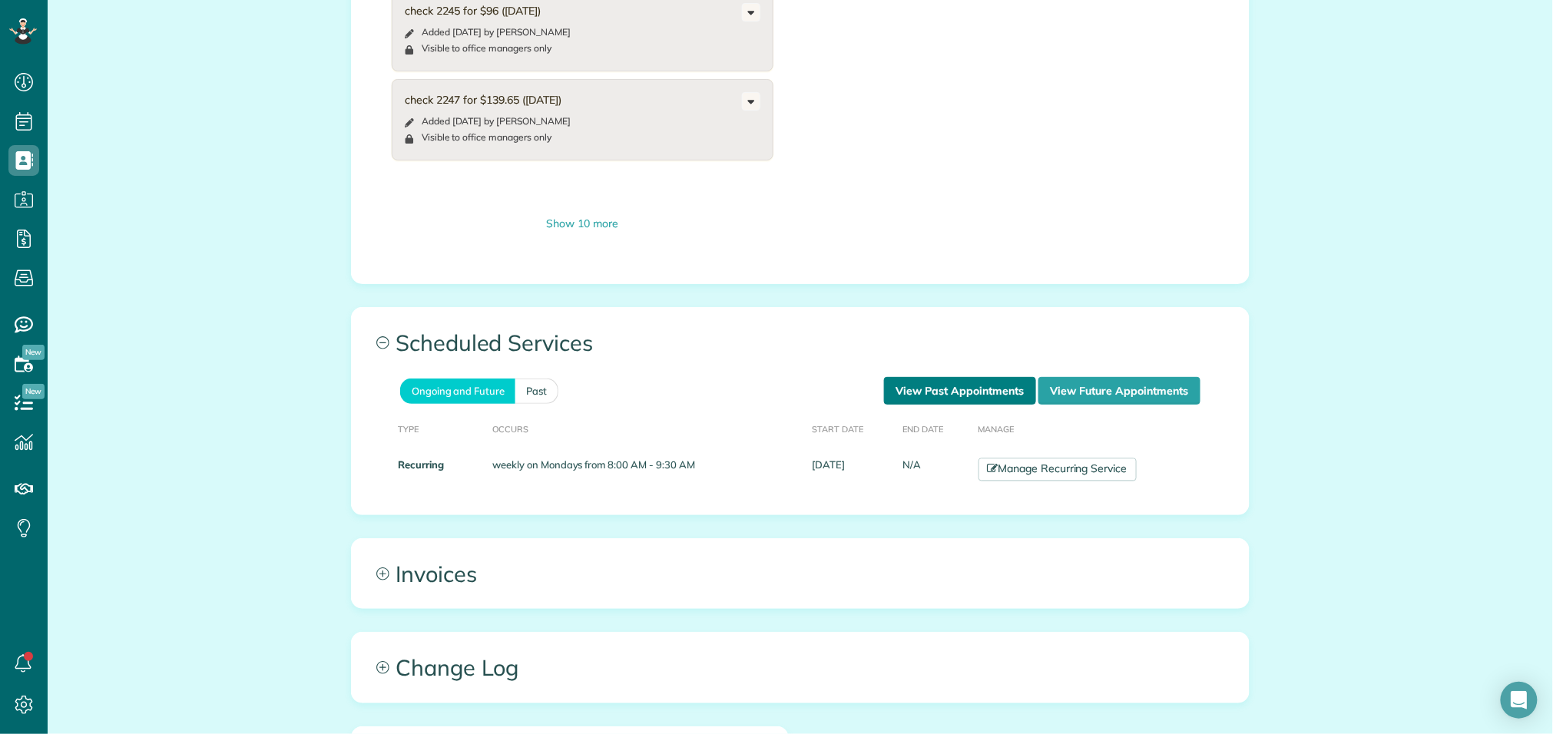
click at [952, 377] on link "View Past Appointments" at bounding box center [960, 391] width 152 height 28
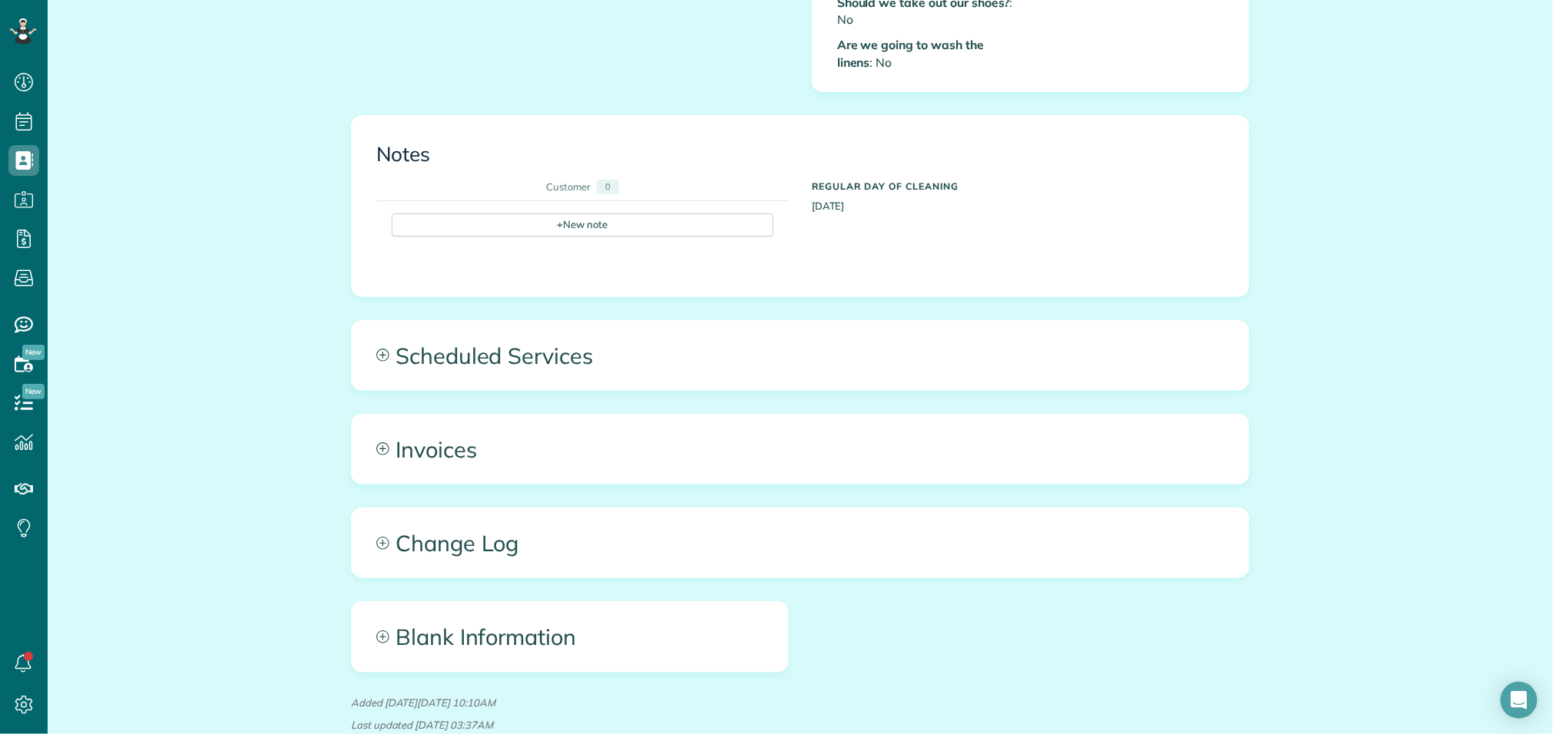
scroll to position [916, 0]
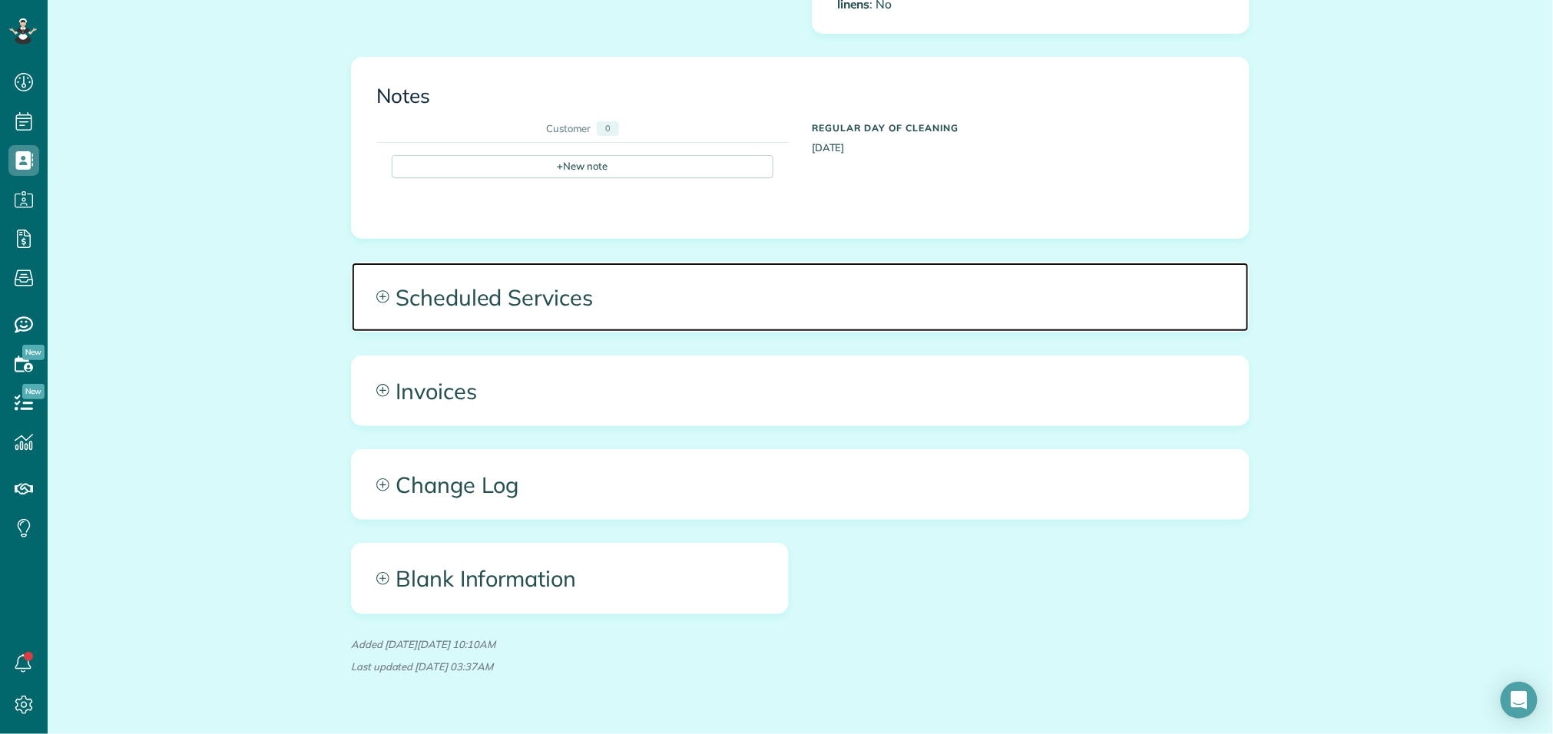
click at [535, 281] on span "Scheduled Services" at bounding box center [800, 297] width 897 height 69
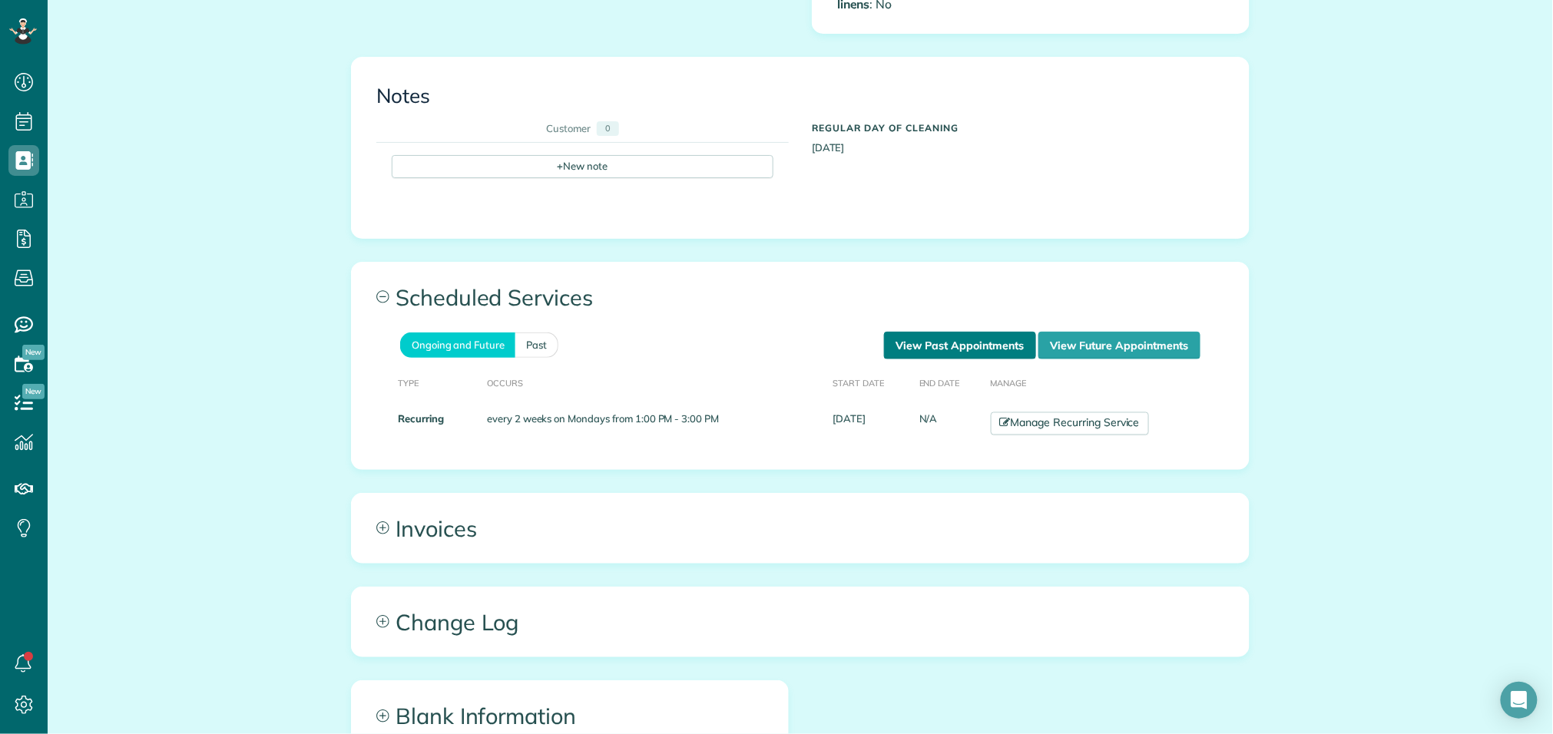
click at [955, 332] on link "View Past Appointments" at bounding box center [960, 346] width 152 height 28
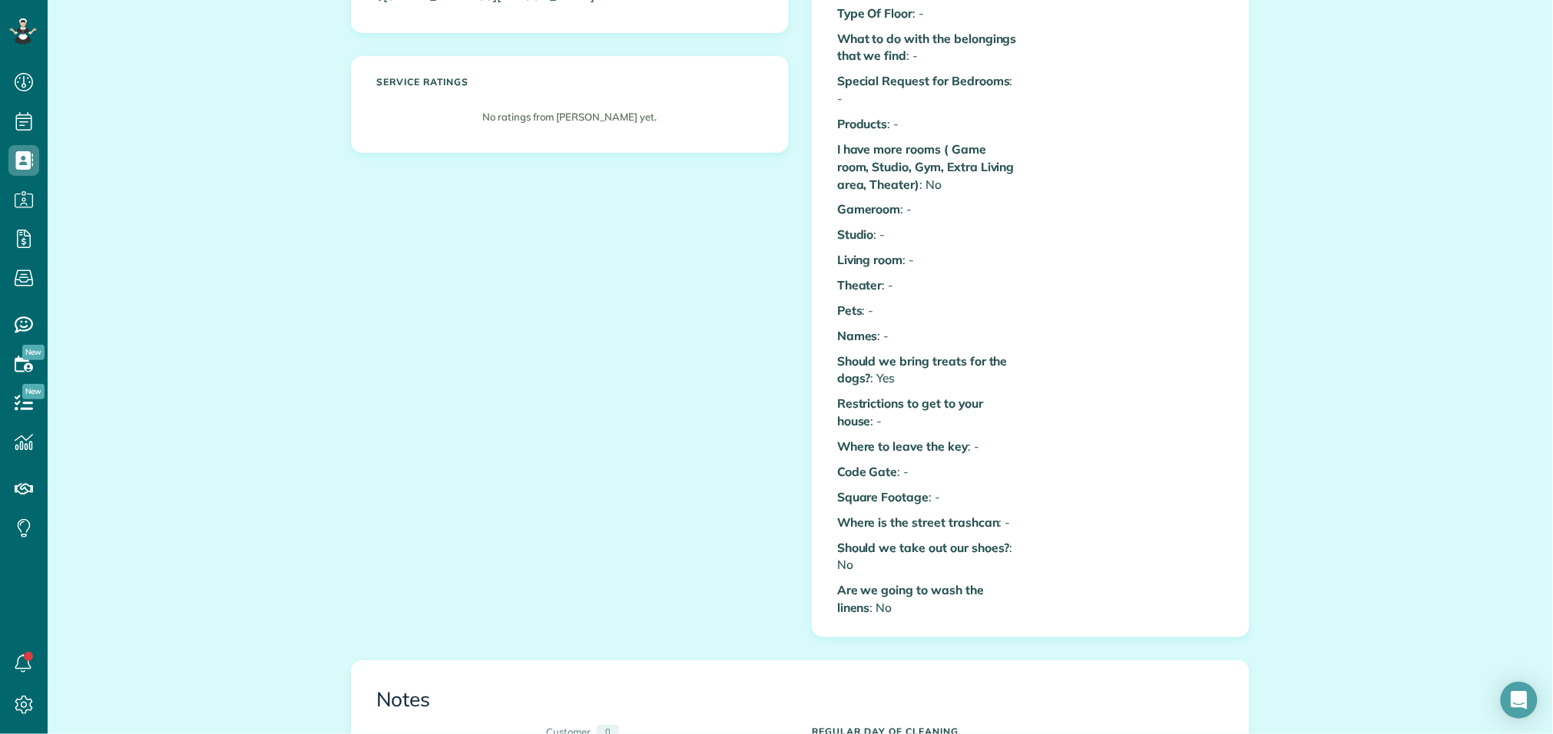
scroll to position [943, 0]
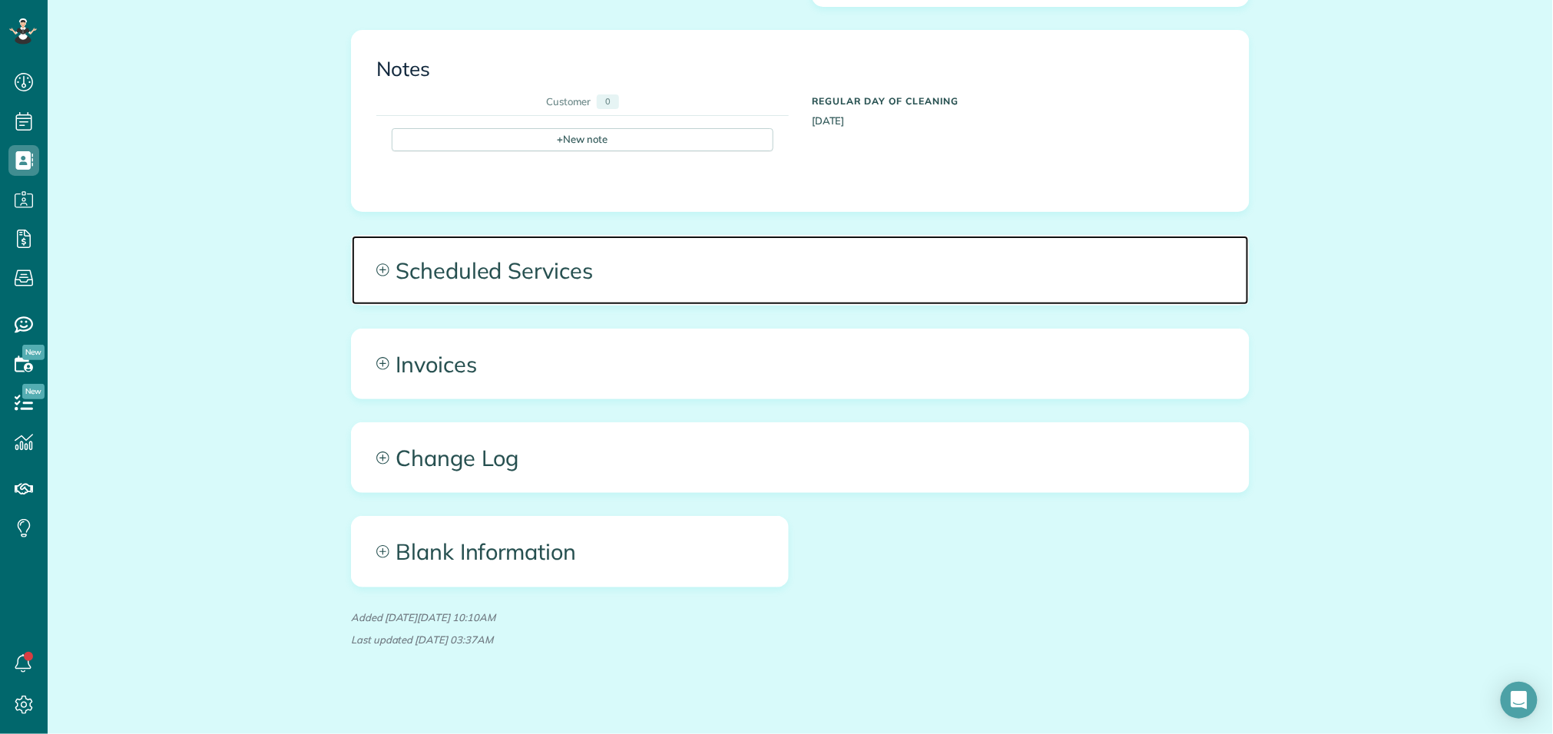
click at [544, 252] on span "Scheduled Services" at bounding box center [800, 270] width 897 height 69
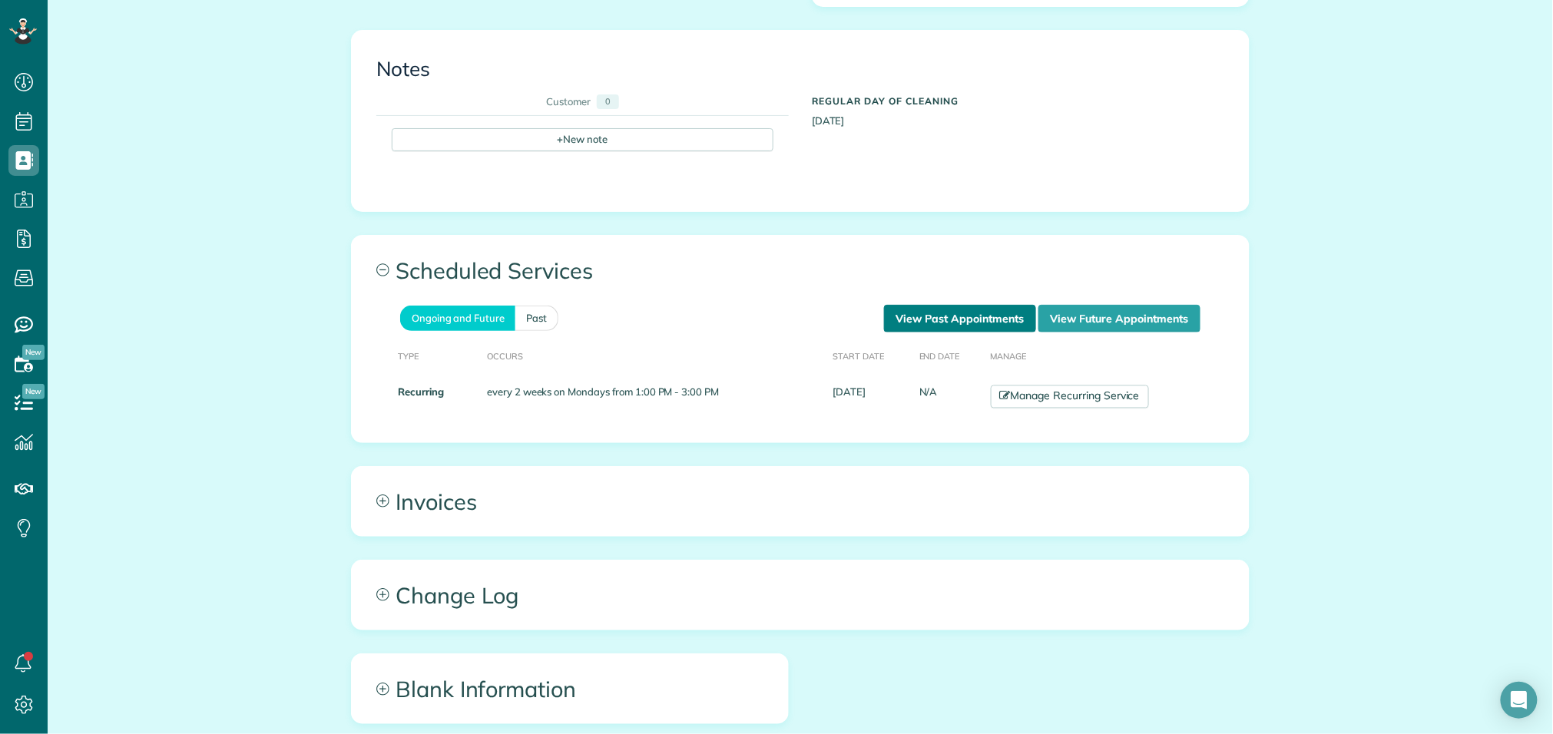
click at [956, 306] on link "View Past Appointments" at bounding box center [960, 319] width 152 height 28
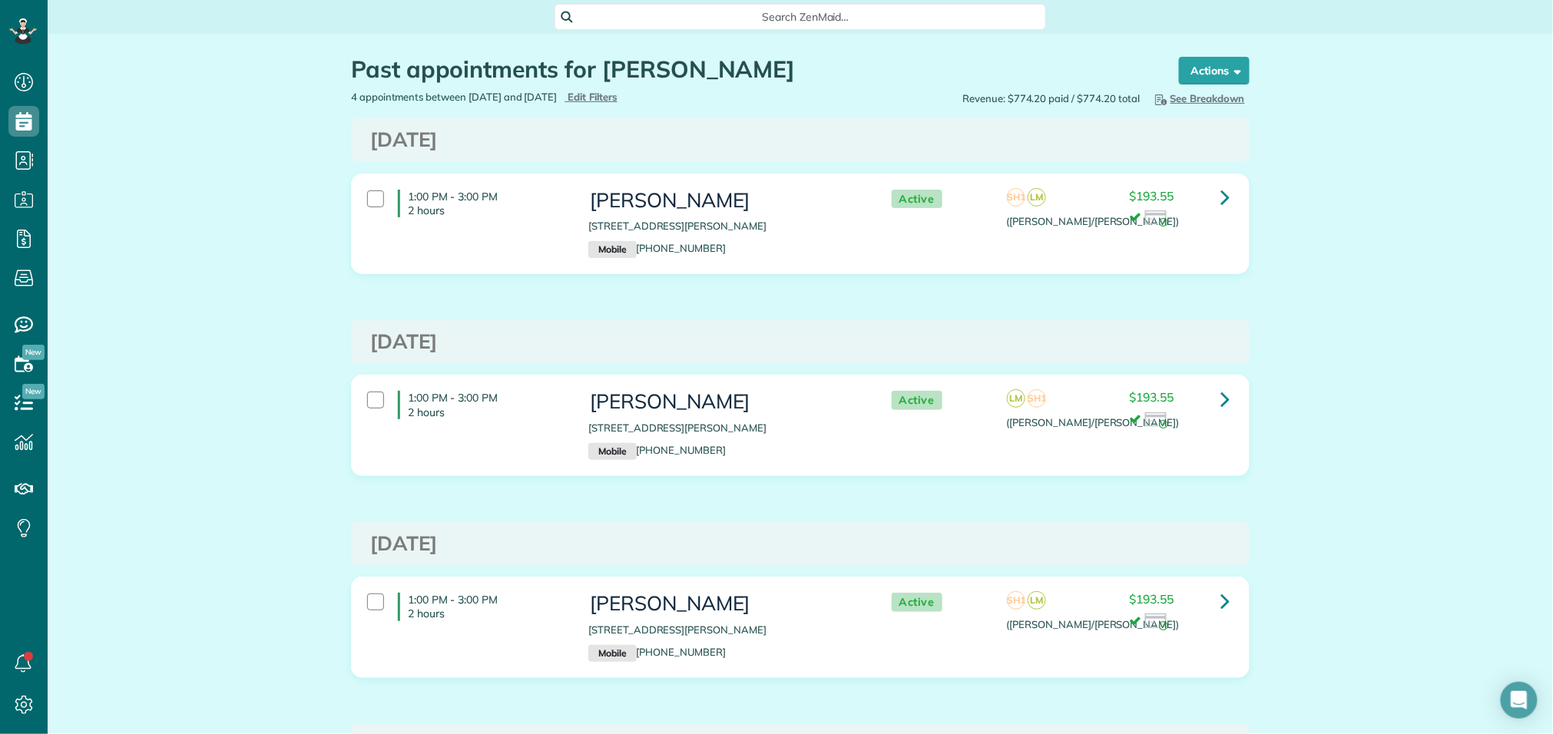
scroll to position [2, 0]
